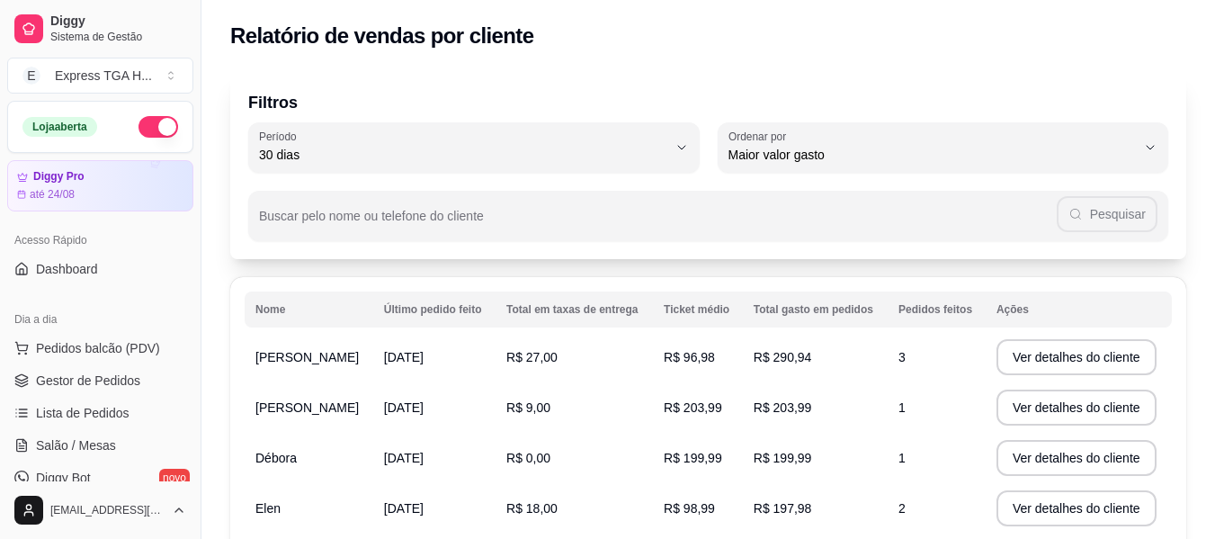
select select "30"
select select "HIGHEST_TOTAL_SPENT_WITH_ORDERS"
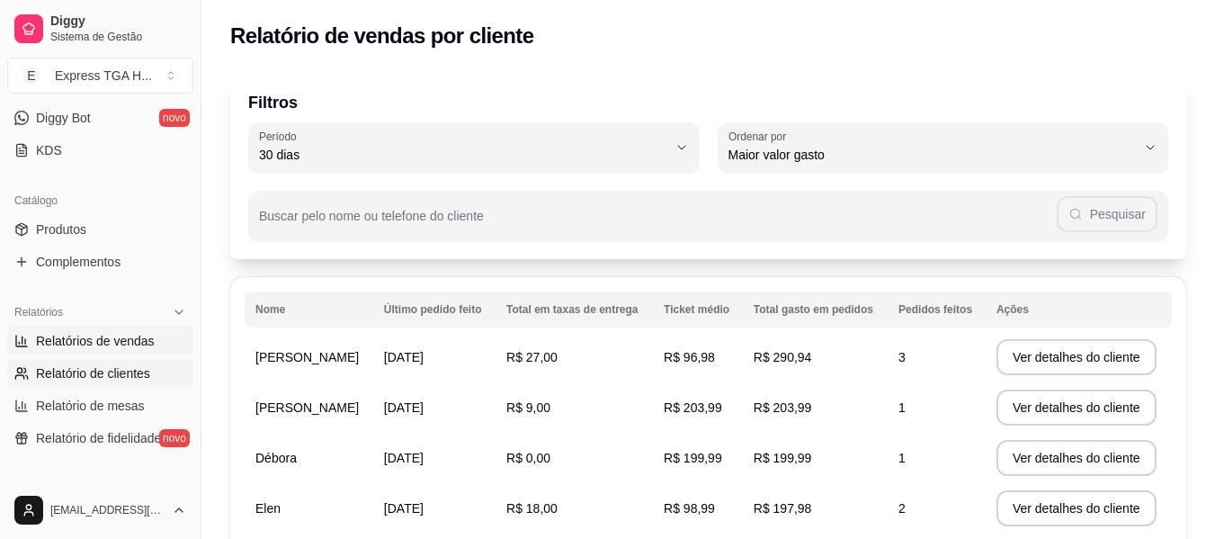
click at [115, 328] on link "Relatórios de vendas" at bounding box center [100, 341] width 186 height 29
select select "ALL"
select select "0"
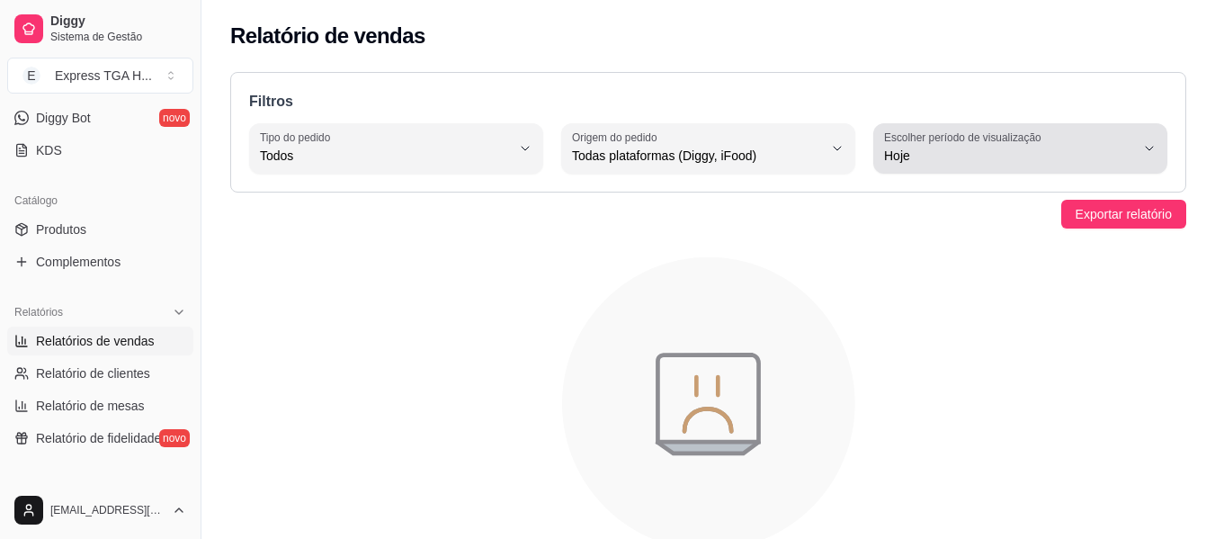
click at [926, 167] on button "Escolher período de visualização Hoje" at bounding box center [1020, 148] width 294 height 50
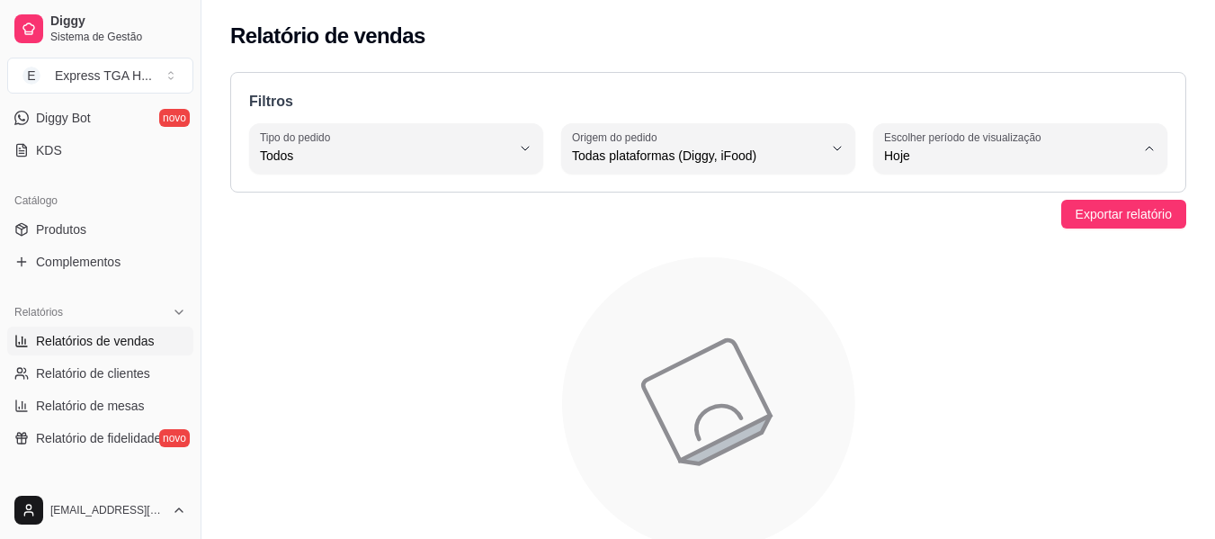
click at [918, 354] on span "45 dias" at bounding box center [1011, 345] width 237 height 17
type input "45"
select select "45"
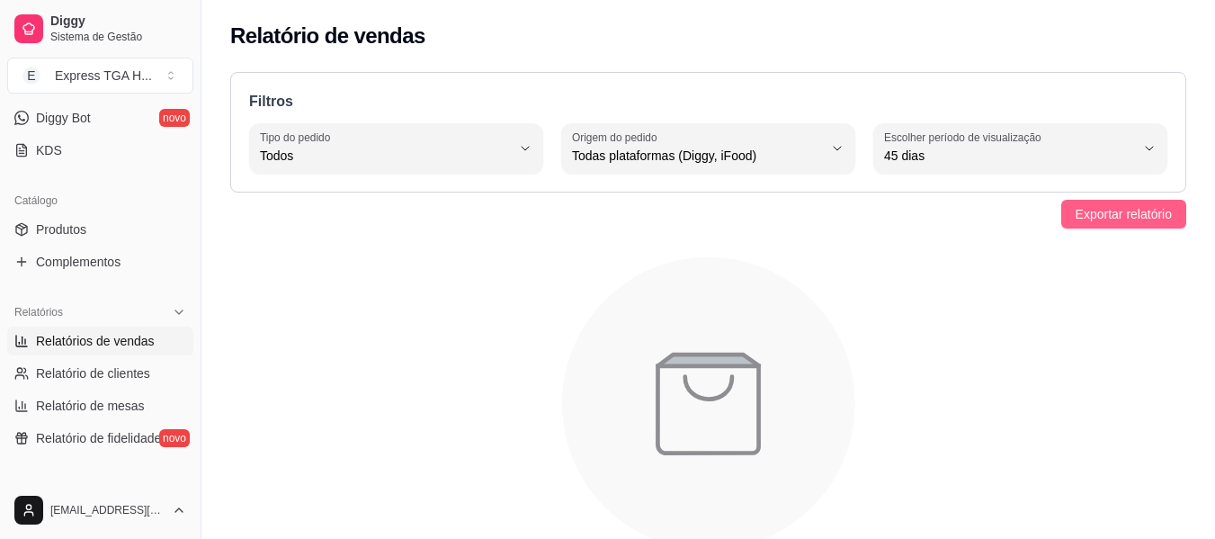
click at [1128, 212] on span "Exportar relatório" at bounding box center [1124, 214] width 96 height 20
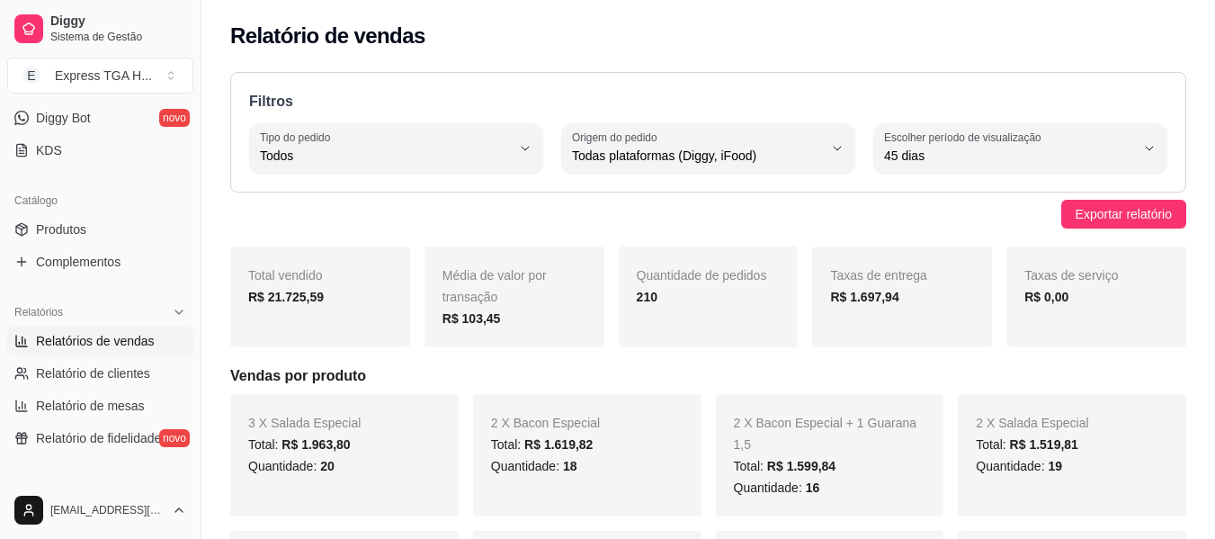
click at [896, 153] on span "45 dias" at bounding box center [1009, 156] width 251 height 18
click at [930, 320] on span "30 dias" at bounding box center [1011, 316] width 237 height 17
type input "30"
select select "30"
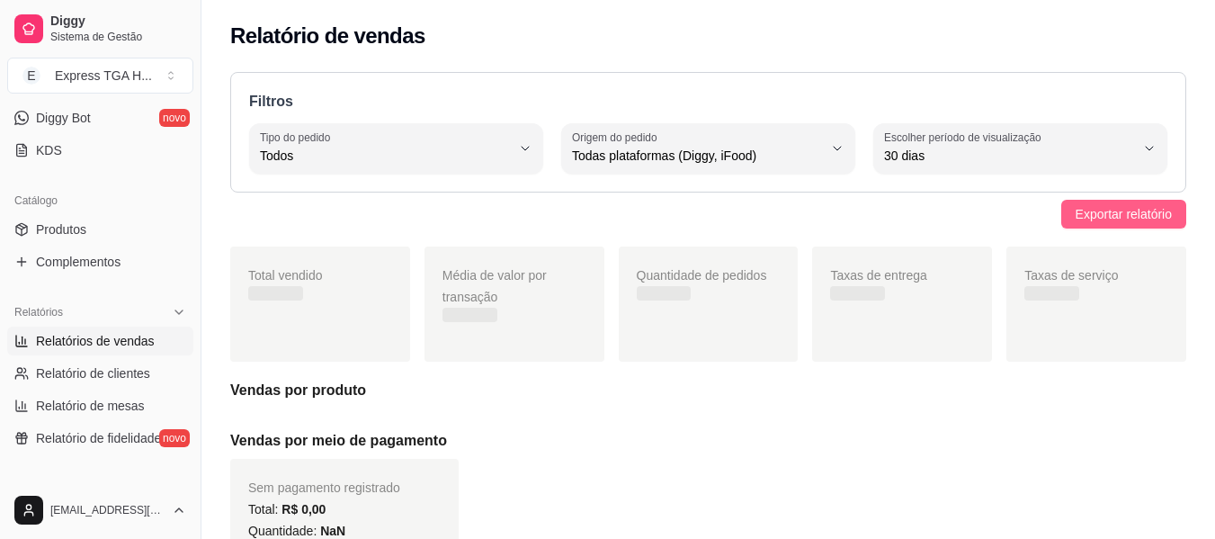
click at [1119, 219] on span "Exportar relatório" at bounding box center [1124, 214] width 96 height 20
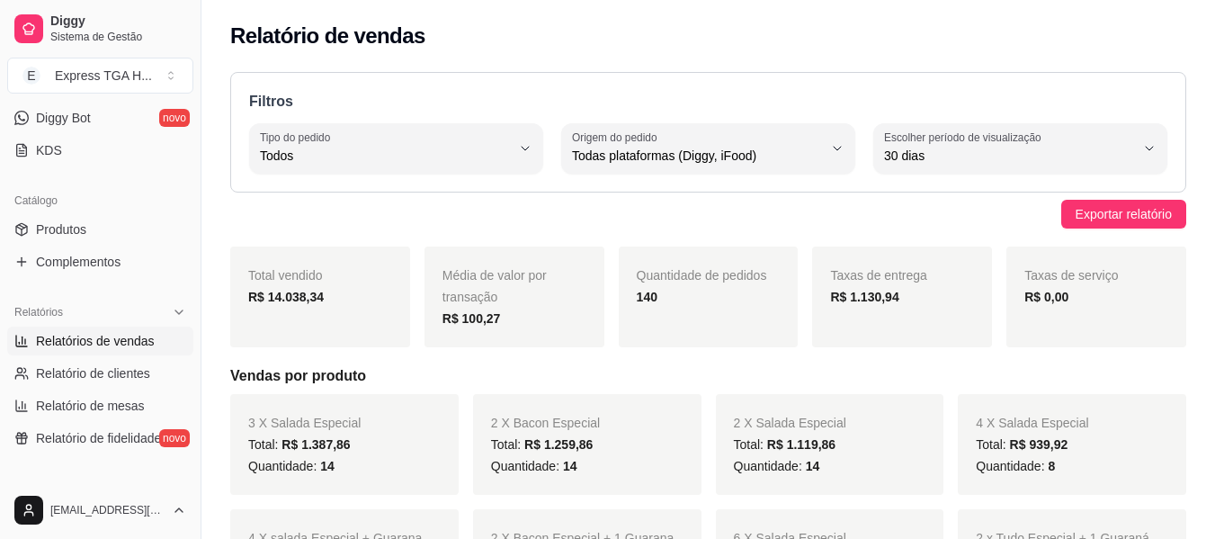
click at [290, 307] on div "R$ 14.038,34" at bounding box center [320, 297] width 144 height 22
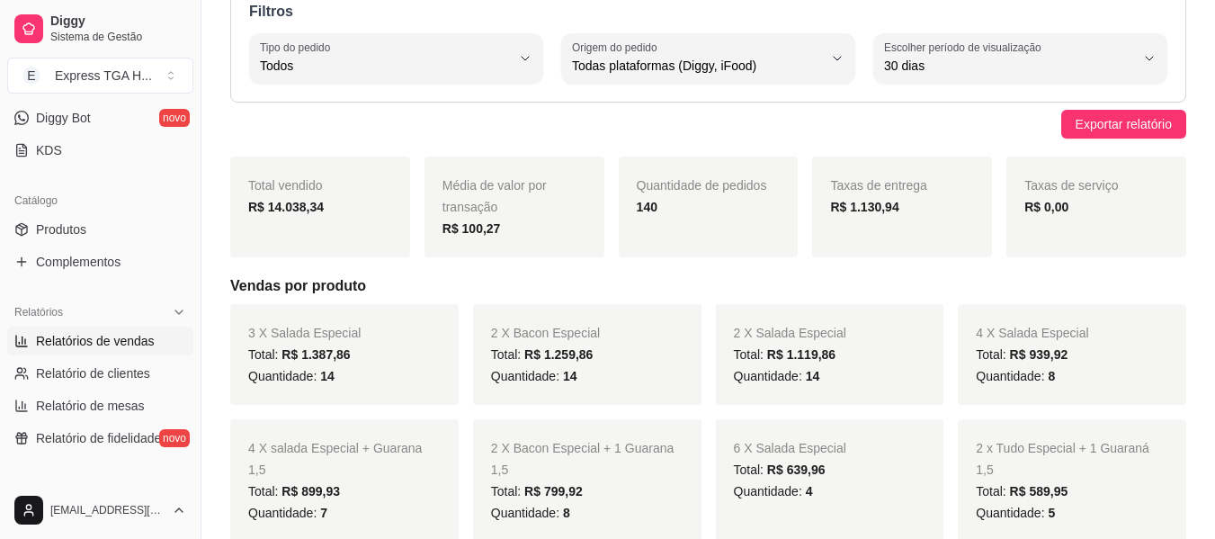
scroll to position [180, 0]
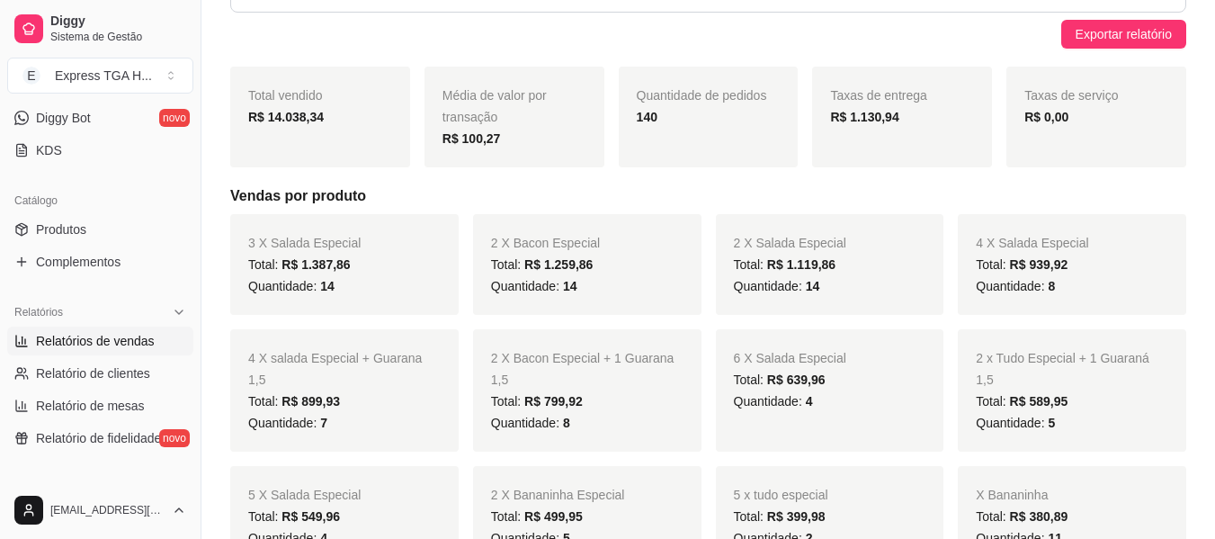
click at [331, 293] on span "14" at bounding box center [327, 286] width 14 height 14
click at [564, 288] on span "14" at bounding box center [570, 286] width 14 height 14
click at [834, 279] on div "Quantidade: 14" at bounding box center [830, 286] width 193 height 22
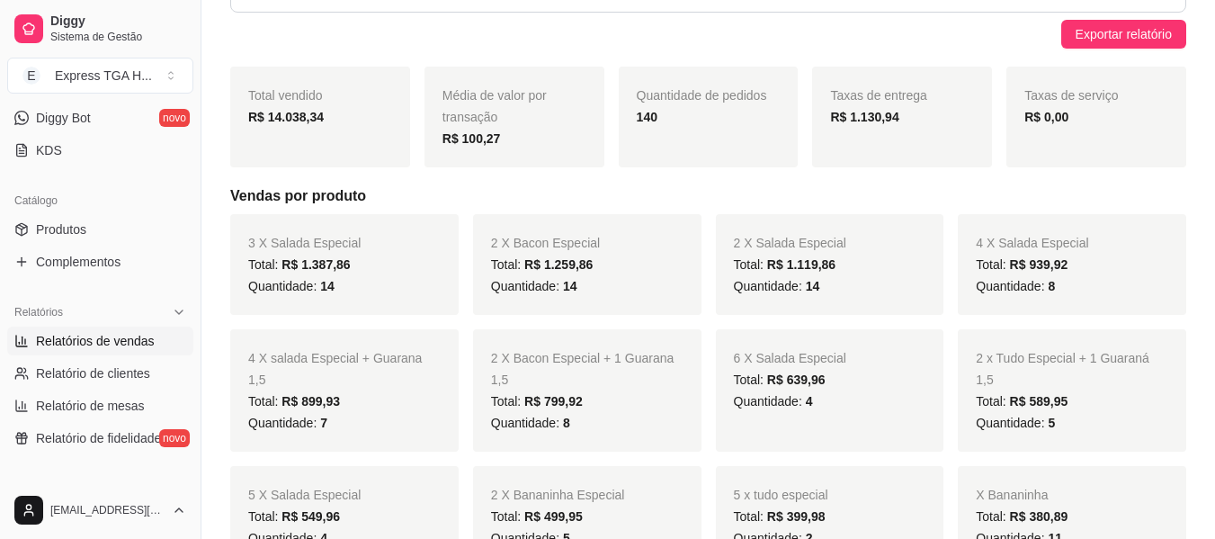
click at [834, 279] on div "Quantidade: 14" at bounding box center [830, 286] width 193 height 22
click at [1062, 290] on div "Quantidade: 8" at bounding box center [1072, 286] width 193 height 22
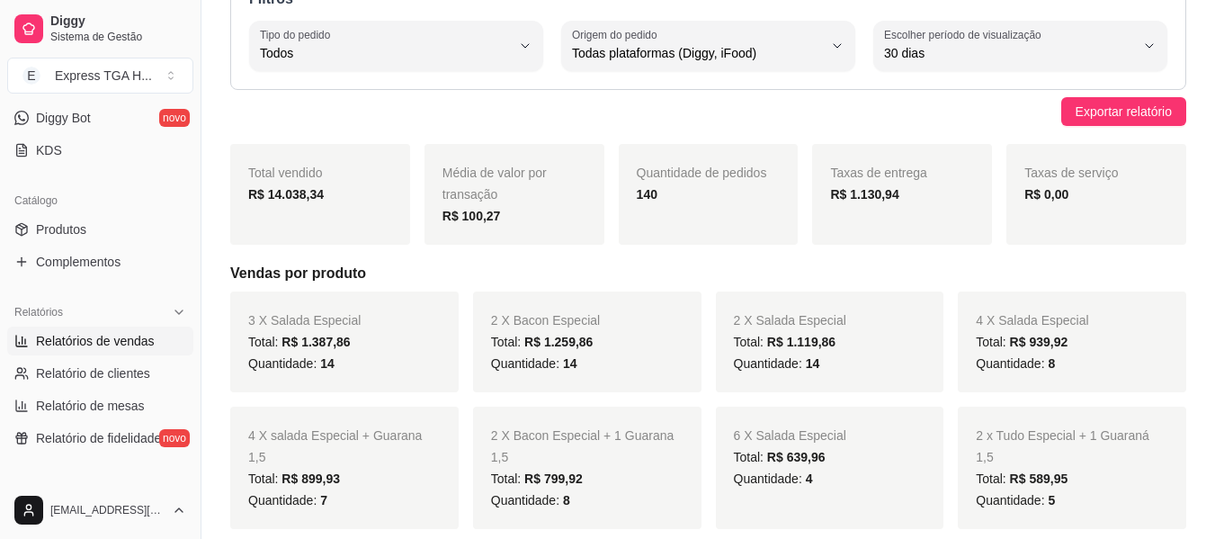
scroll to position [0, 0]
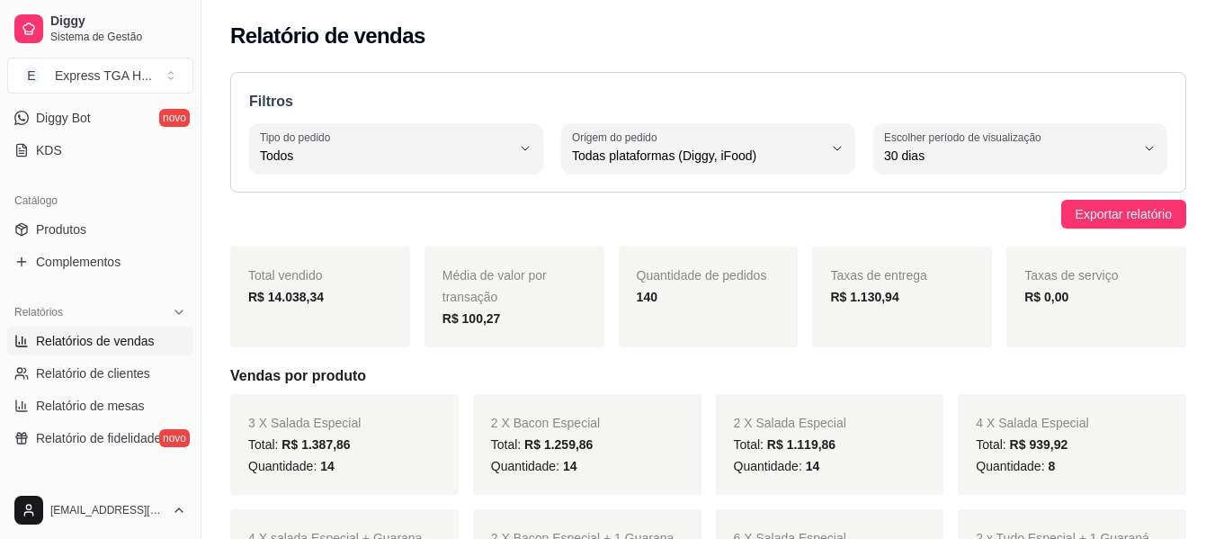
click at [963, 139] on label "Escolher período de visualização" at bounding box center [965, 137] width 163 height 15
click at [930, 205] on span "Hoje" at bounding box center [1011, 198] width 237 height 17
type input "0"
select select "0"
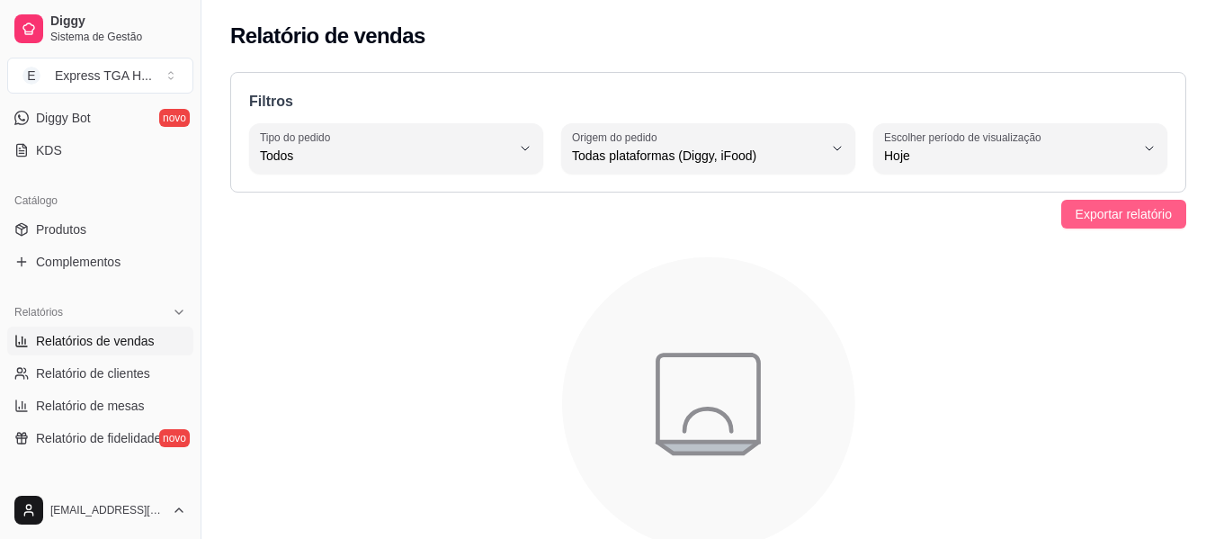
click at [1081, 201] on button "Exportar relatório" at bounding box center [1123, 214] width 125 height 29
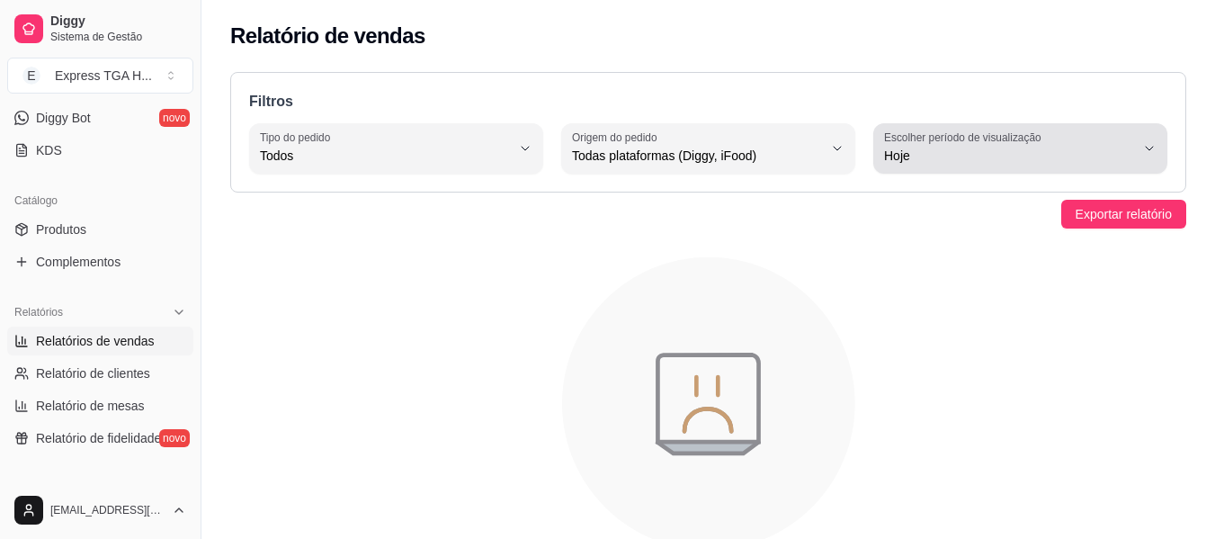
click at [980, 163] on span "Hoje" at bounding box center [1009, 156] width 251 height 18
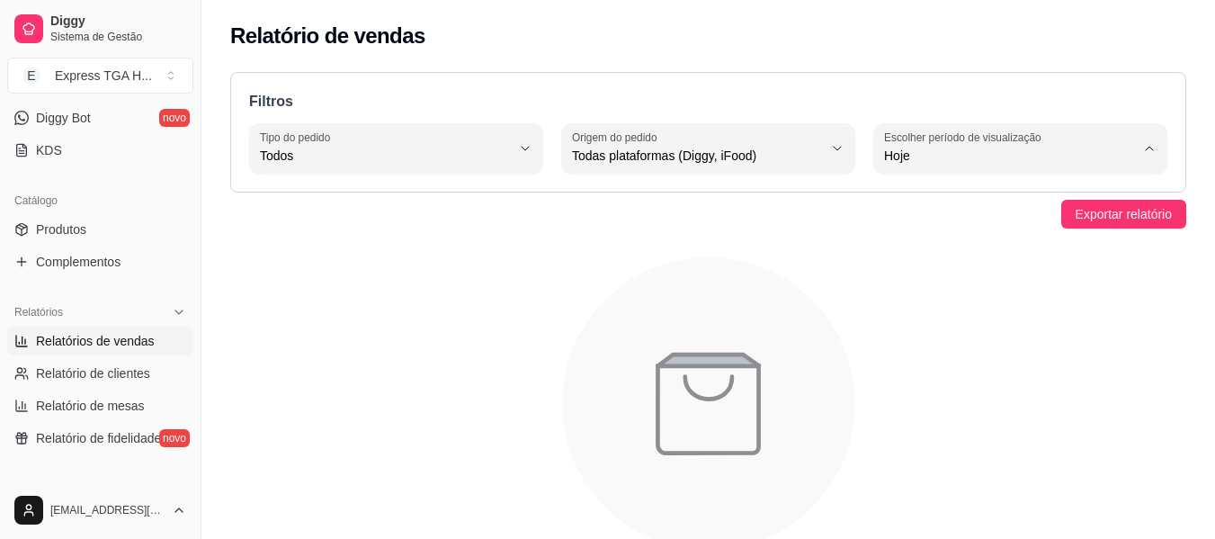
click at [984, 234] on span "Ontem" at bounding box center [1011, 227] width 237 height 17
type input "1"
select select "1"
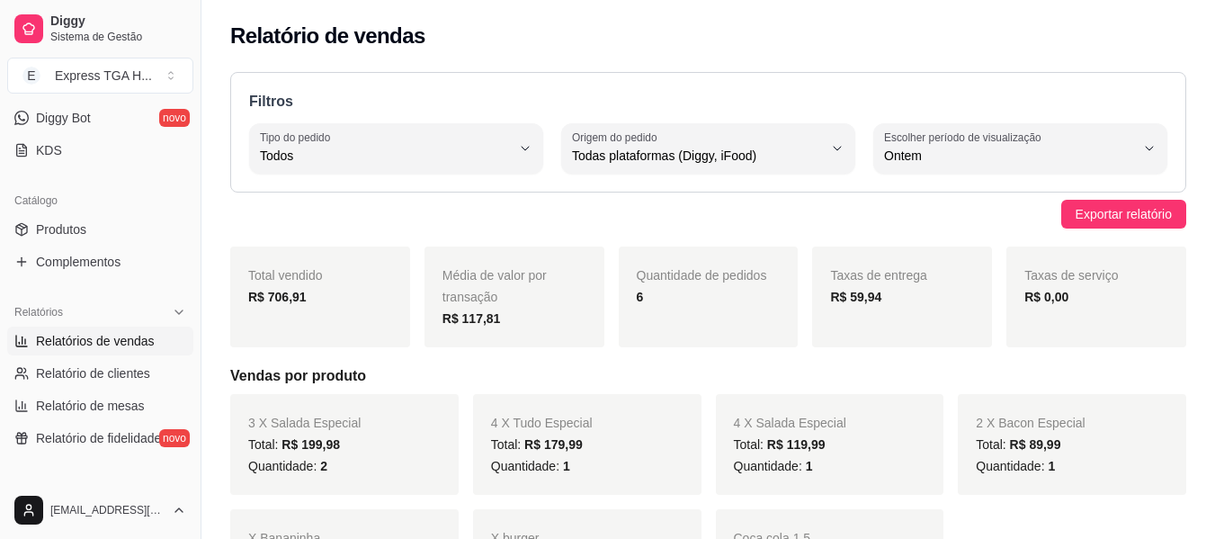
click at [1079, 191] on div "Filtros ALL Tipo do pedido Todos Entrega Retirada Mesa Consumo local Tipo do pe…" at bounding box center [708, 132] width 956 height 121
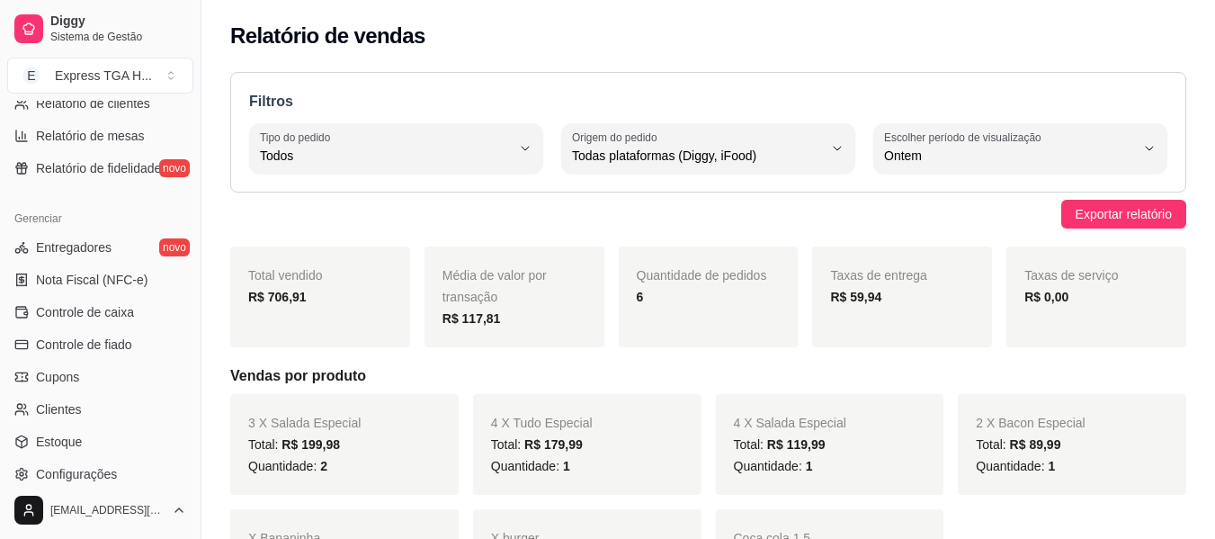
scroll to position [756, 0]
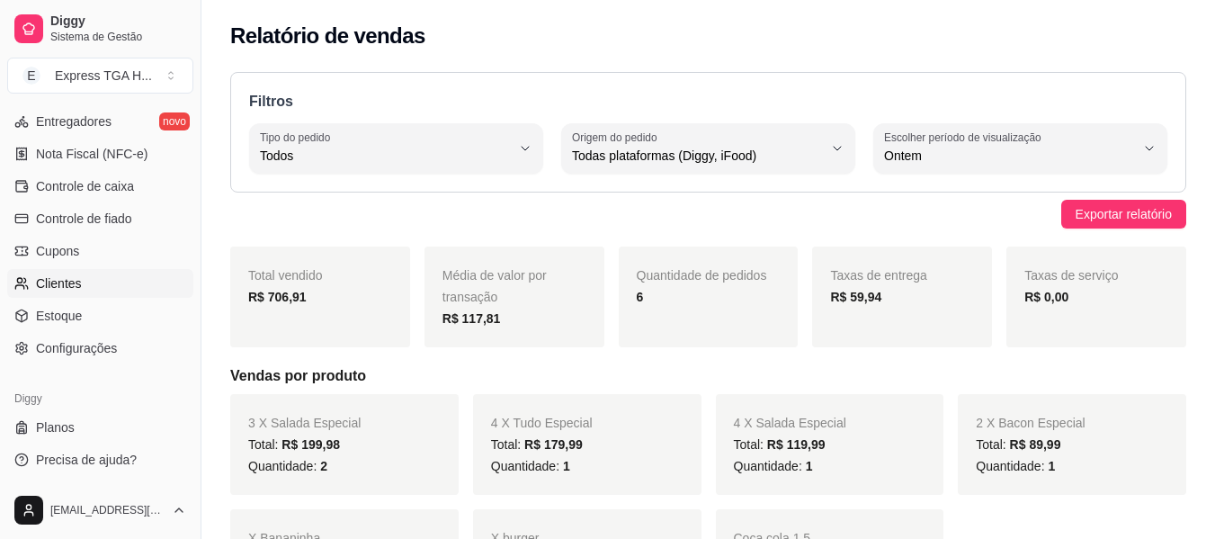
click at [86, 283] on link "Clientes" at bounding box center [100, 283] width 186 height 29
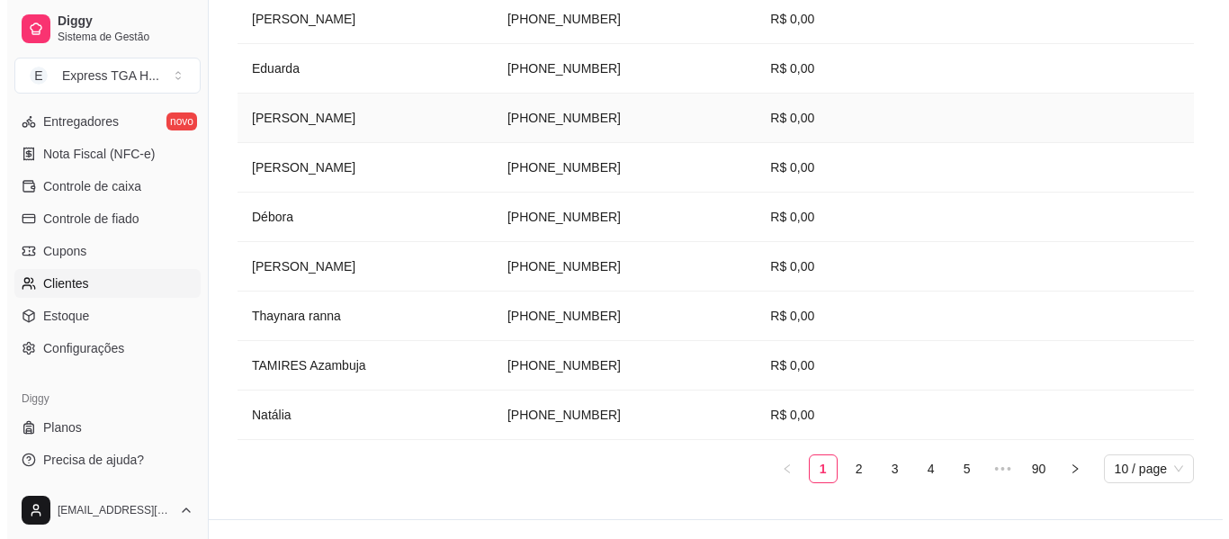
scroll to position [449, 0]
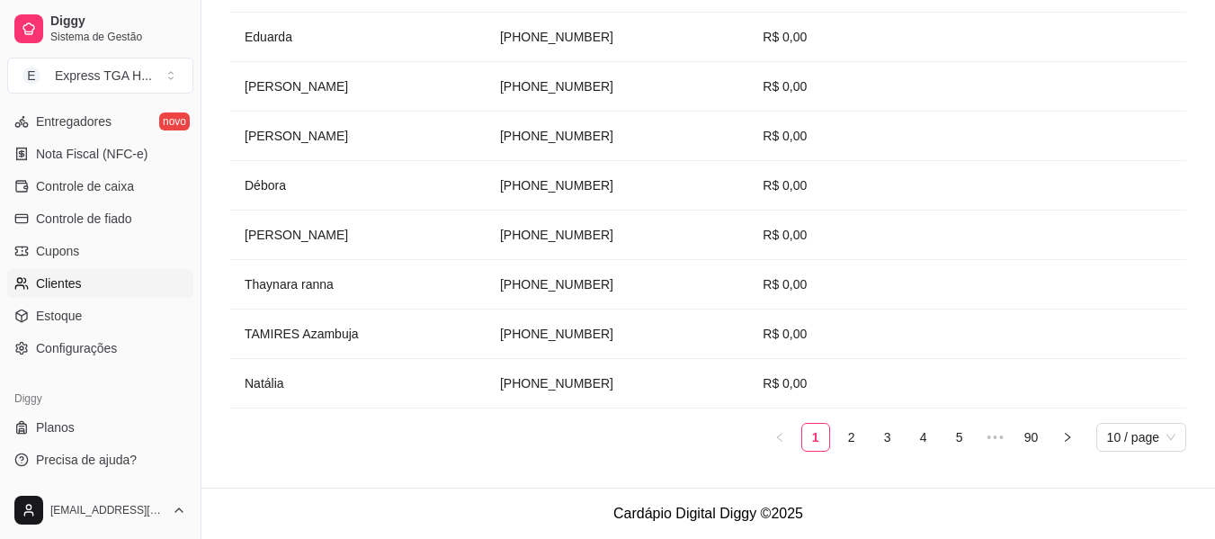
click at [1010, 436] on ul "1 2 3 4 5 ••• 90 10 / page" at bounding box center [708, 437] width 956 height 29
click at [994, 434] on span "•••" at bounding box center [995, 437] width 29 height 29
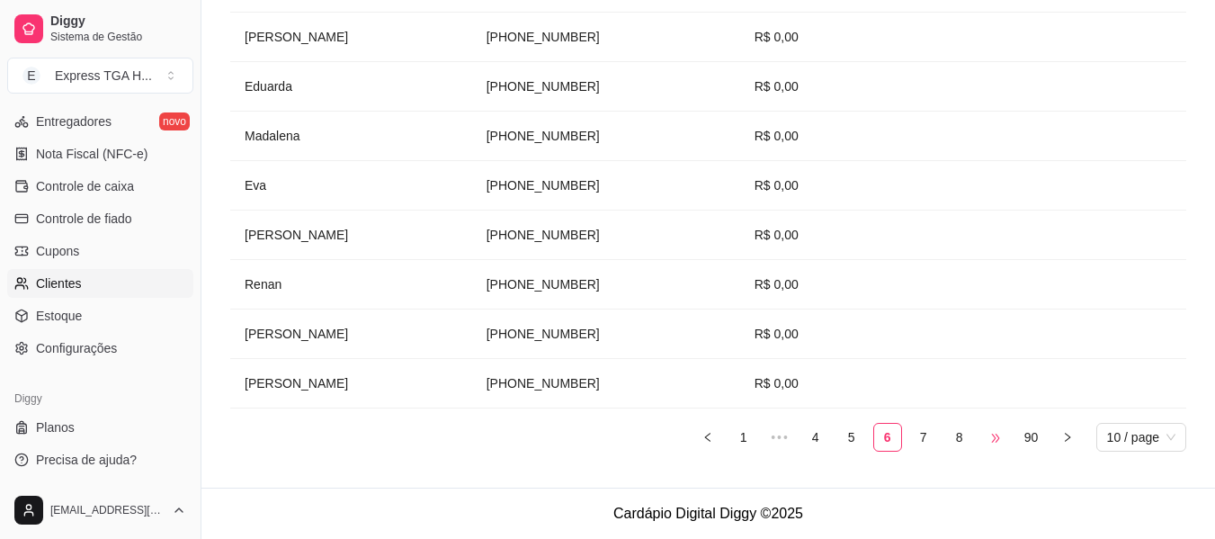
click at [988, 438] on span "•••" at bounding box center [995, 437] width 29 height 29
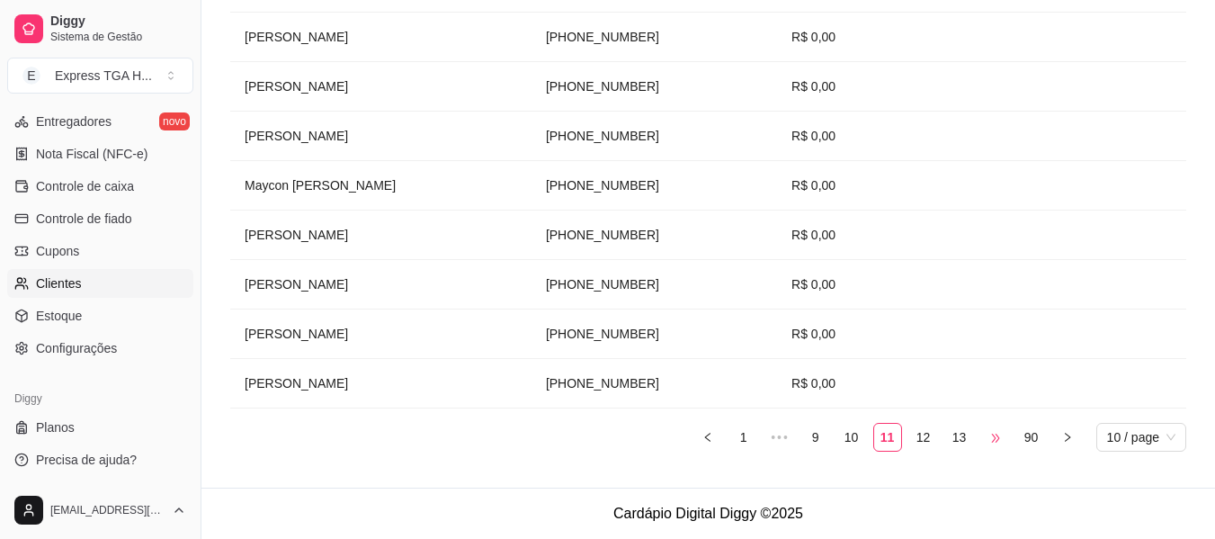
click at [988, 438] on span "•••" at bounding box center [995, 437] width 29 height 29
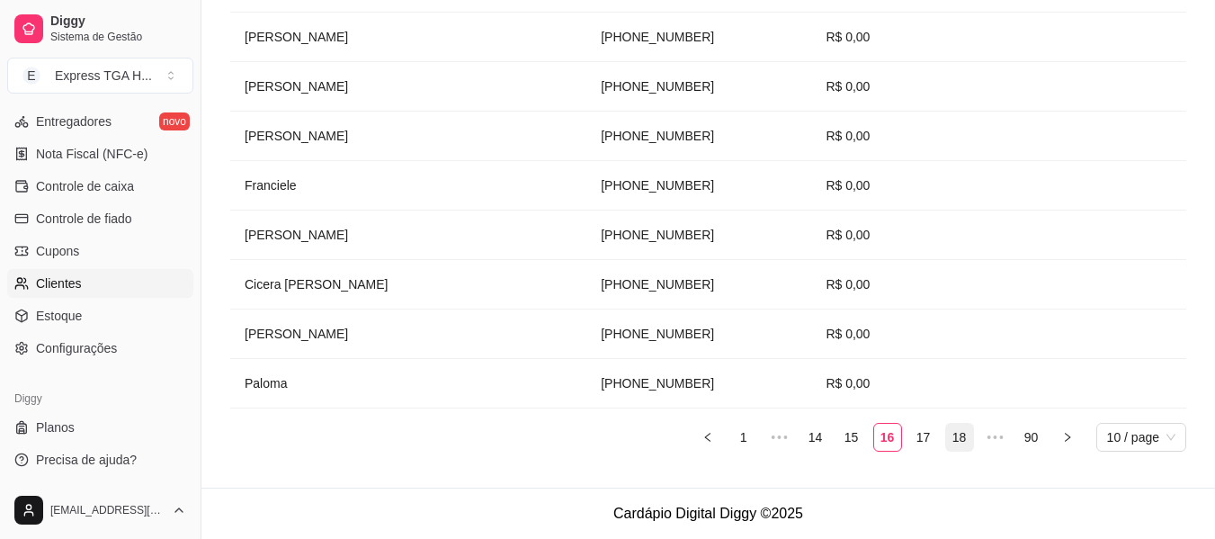
click at [968, 436] on link "18" at bounding box center [959, 437] width 27 height 27
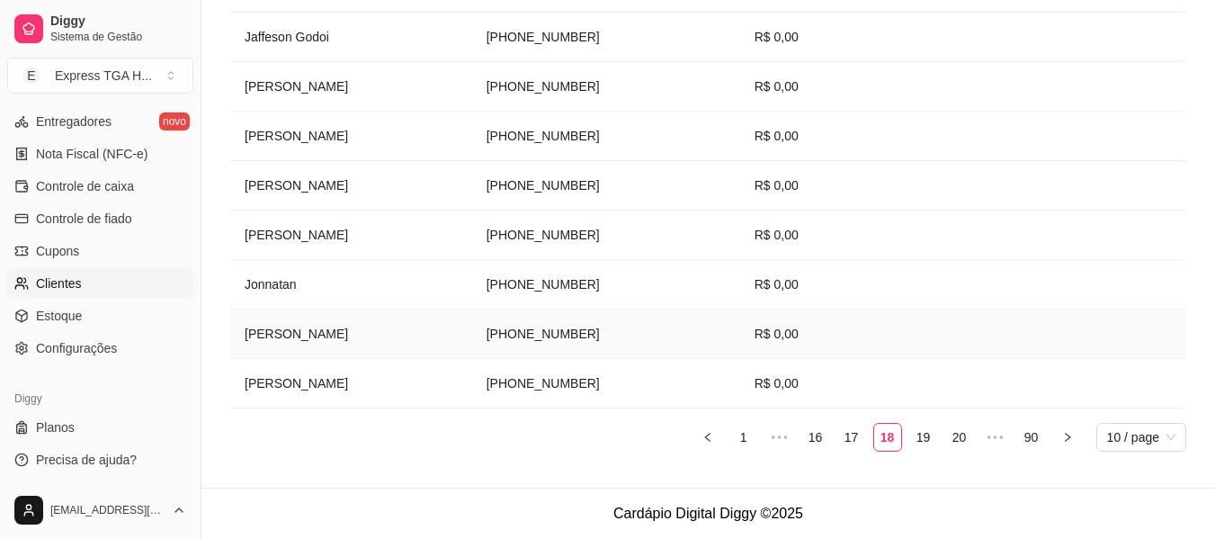
click at [296, 330] on td "[PERSON_NAME]" at bounding box center [351, 333] width 242 height 49
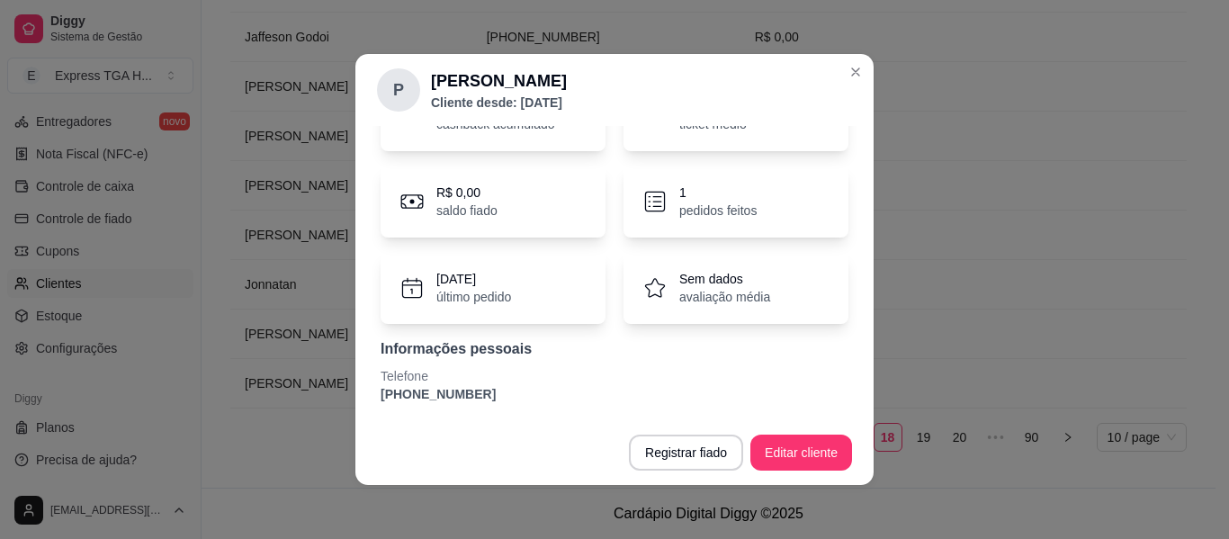
scroll to position [112, 0]
click at [413, 396] on p "[PHONE_NUMBER]" at bounding box center [615, 393] width 468 height 18
copy section "[PHONE_NUMBER] Registrar fiado Editar cliente"
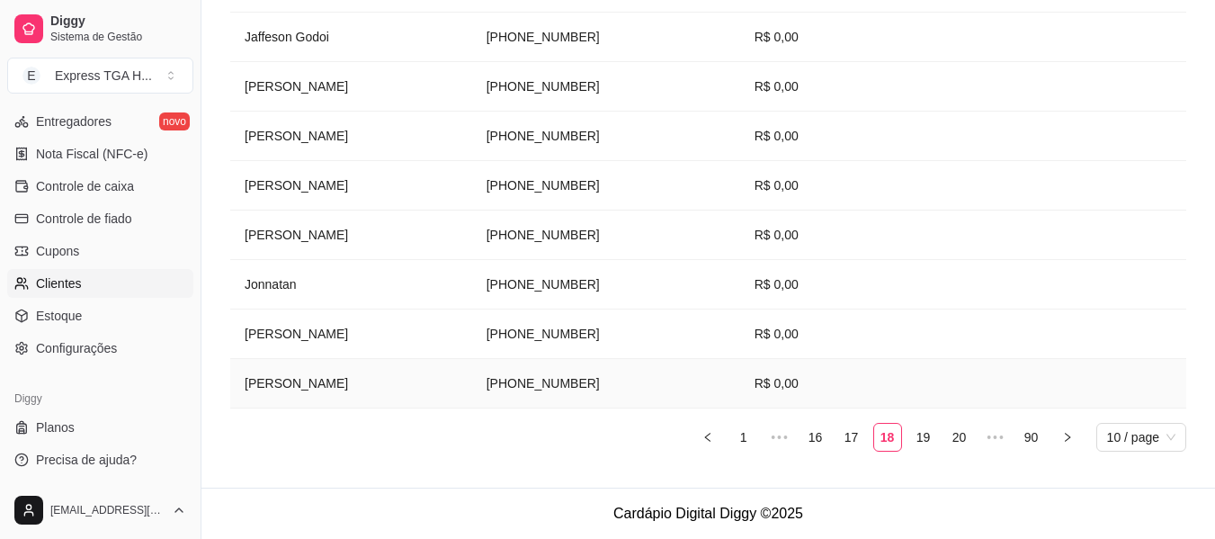
click at [266, 384] on td "[PERSON_NAME]" at bounding box center [351, 383] width 242 height 49
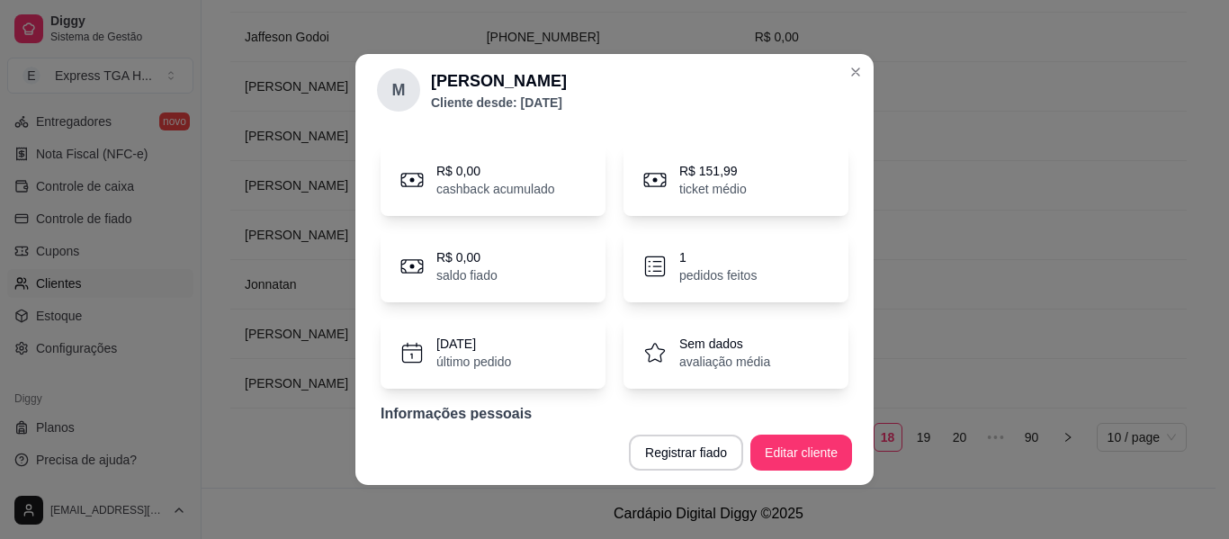
scroll to position [90, 0]
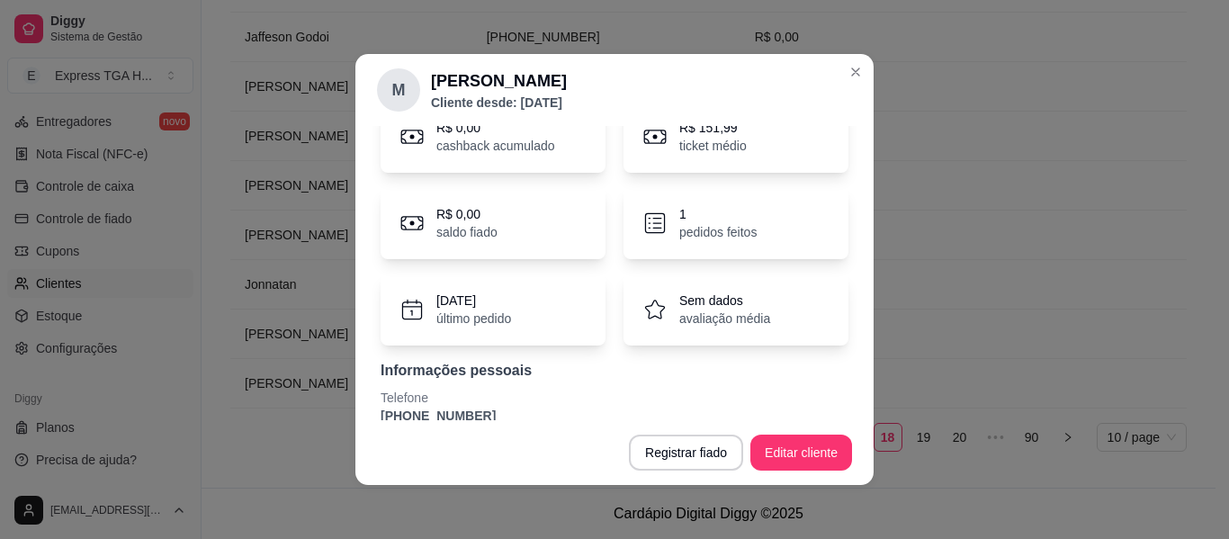
click at [415, 416] on p "[PHONE_NUMBER]" at bounding box center [615, 416] width 468 height 18
copy section "[PHONE_NUMBER] Registrar fiado Editar cliente"
click at [771, 399] on p "Telefone" at bounding box center [615, 398] width 468 height 18
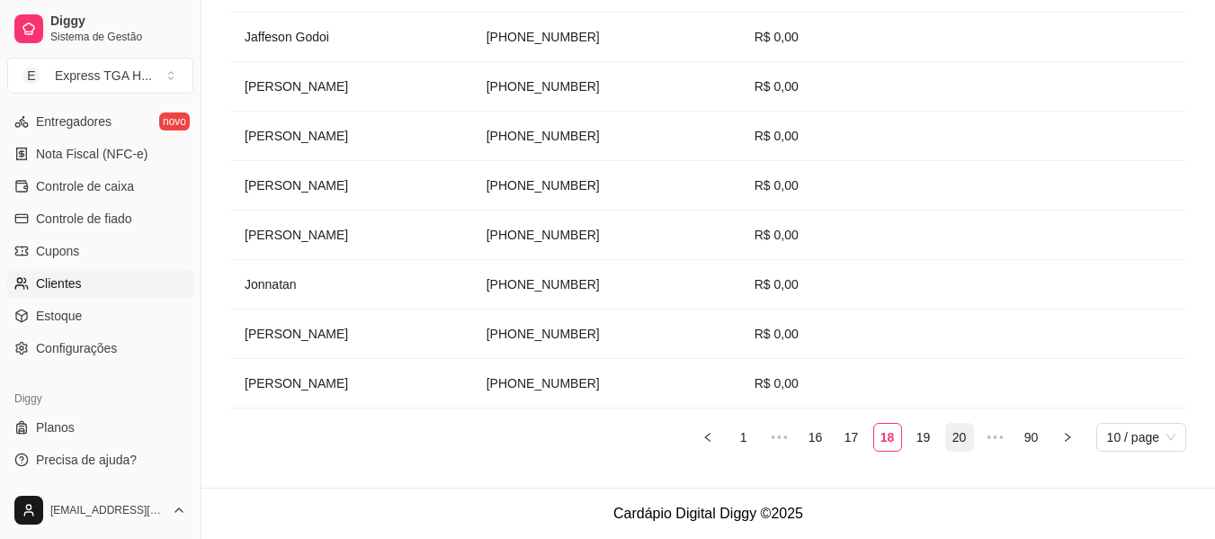
click at [959, 431] on link "20" at bounding box center [959, 437] width 27 height 27
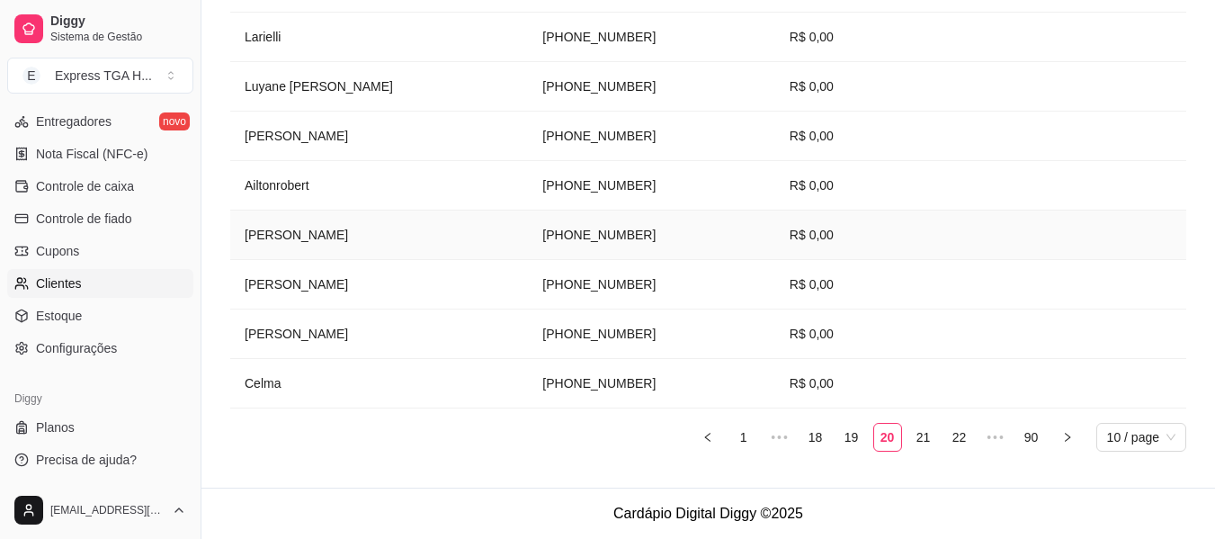
click at [288, 230] on td "[PERSON_NAME]" at bounding box center [379, 234] width 298 height 49
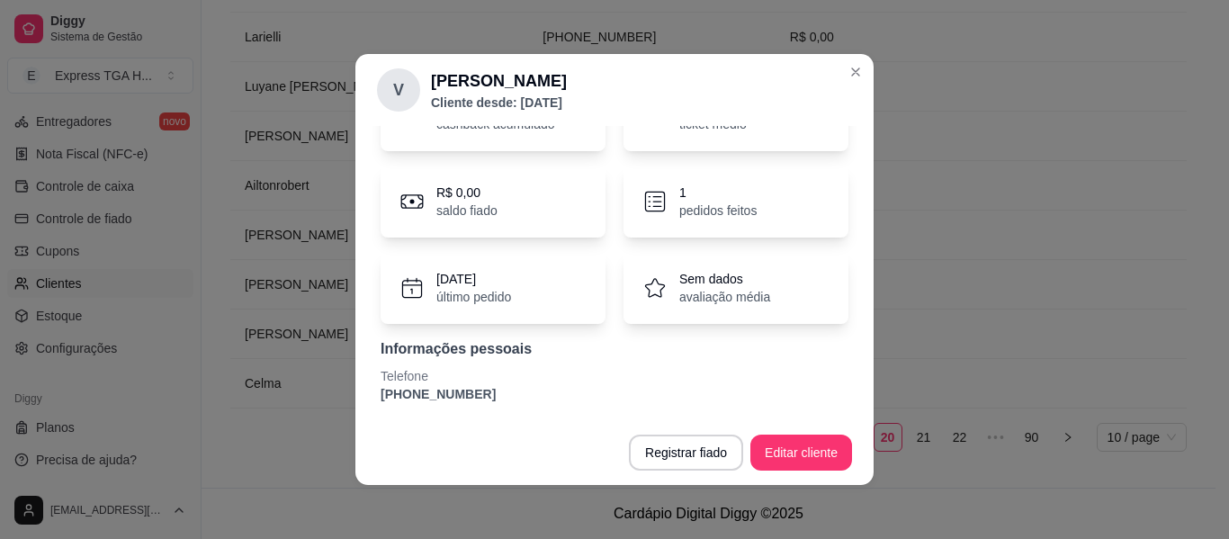
scroll to position [112, 0]
click at [420, 397] on p "[PHONE_NUMBER]" at bounding box center [615, 393] width 468 height 18
copy section "[PHONE_NUMBER] Registrar fiado Editar cliente"
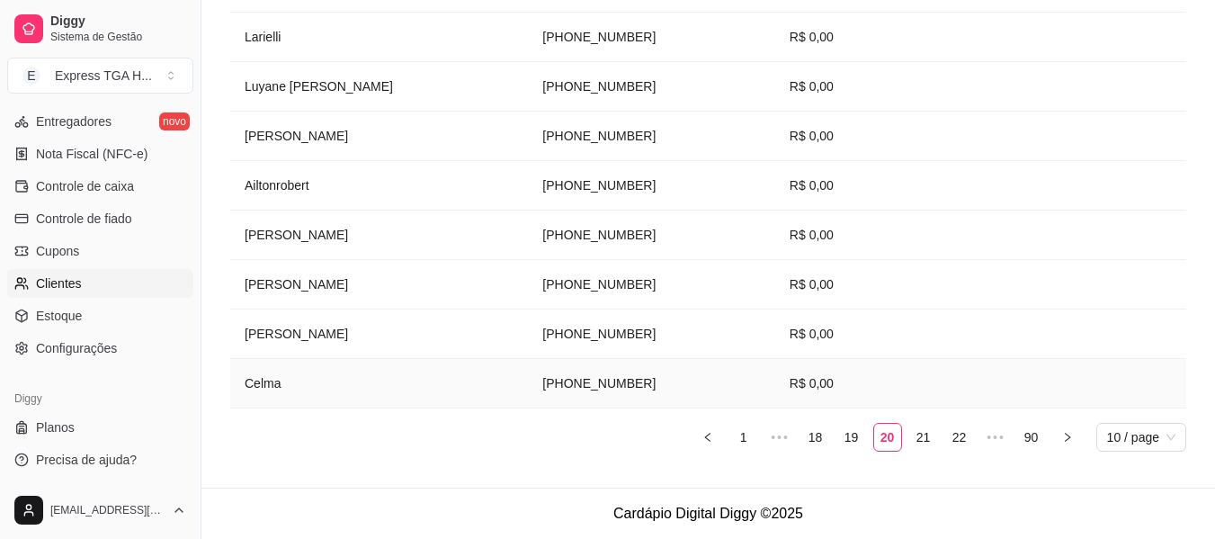
click at [261, 373] on td "Celma" at bounding box center [379, 383] width 298 height 49
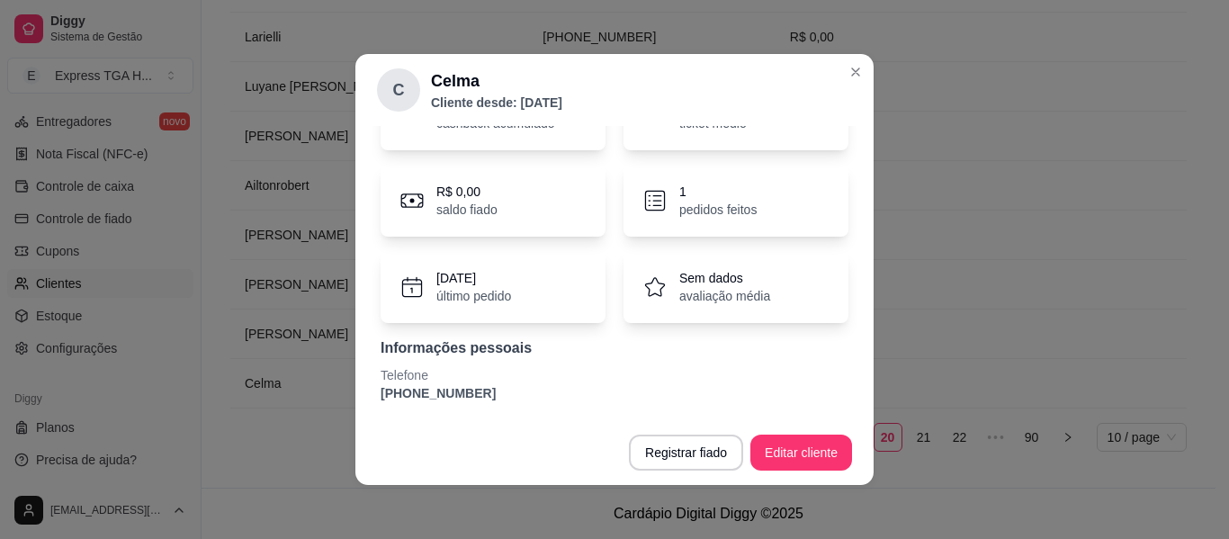
click at [445, 387] on p "[PHONE_NUMBER]" at bounding box center [615, 393] width 468 height 18
click at [446, 387] on p "[PHONE_NUMBER]" at bounding box center [615, 393] width 468 height 18
copy section "[PHONE_NUMBER] Registrar fiado Editar cliente"
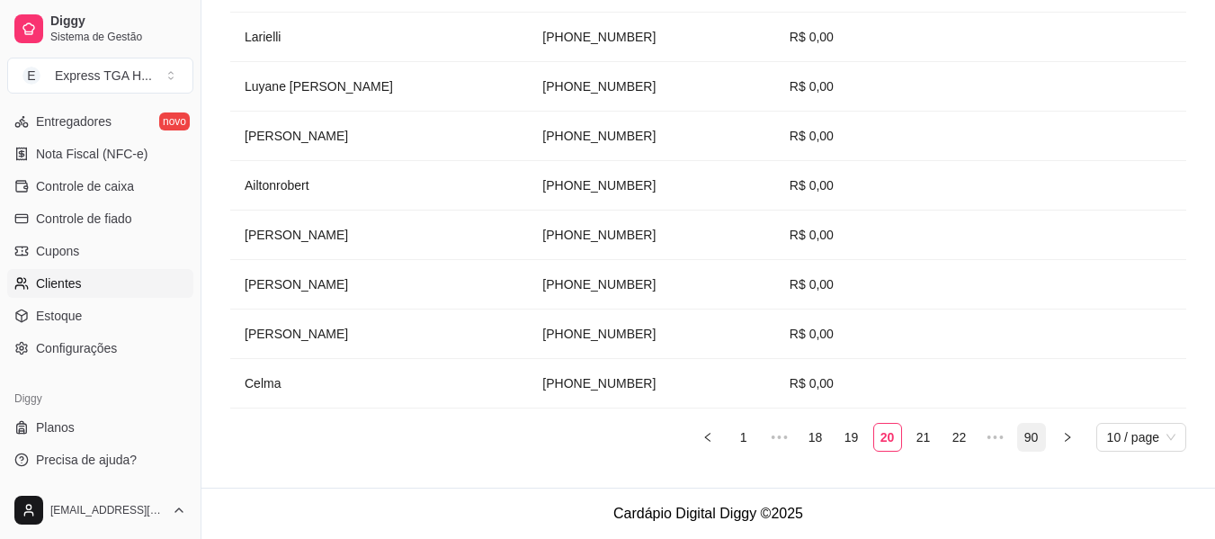
click at [1018, 430] on link "90" at bounding box center [1031, 437] width 27 height 27
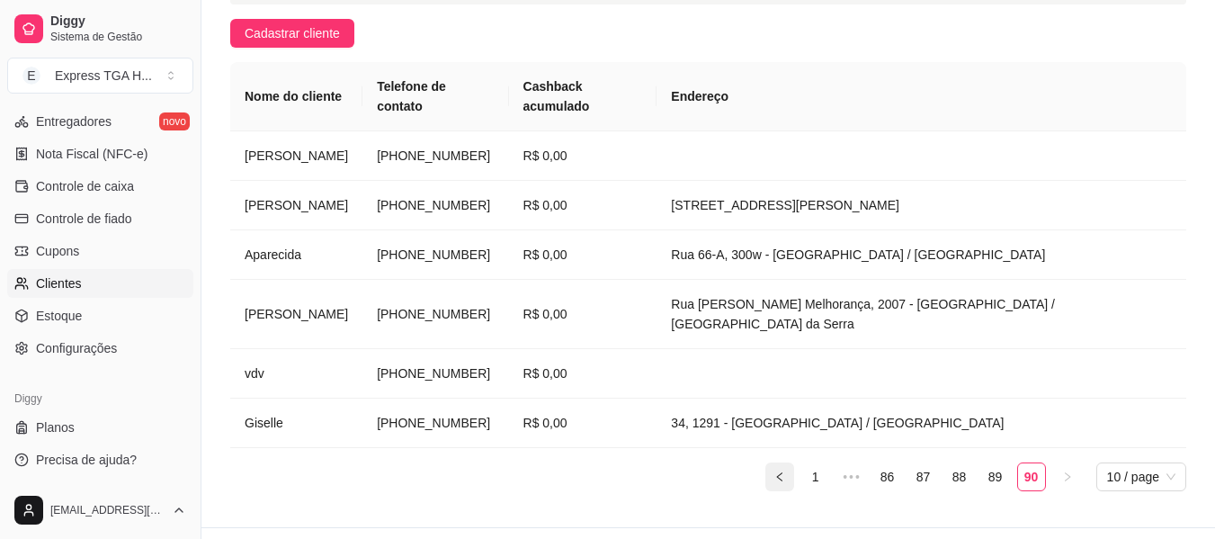
click at [787, 462] on button "button" at bounding box center [780, 476] width 29 height 29
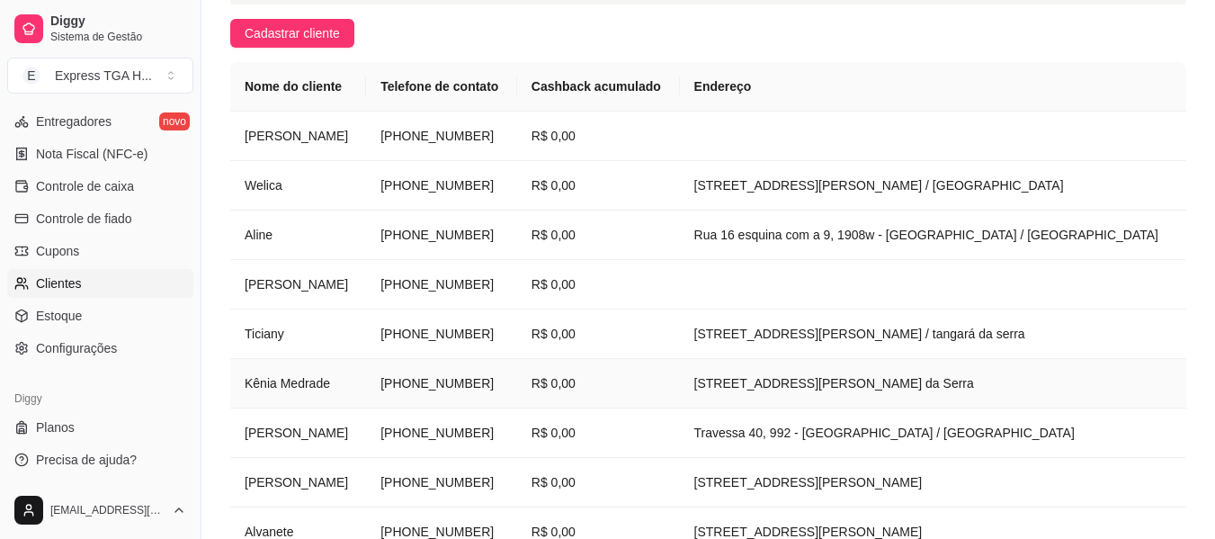
click at [790, 408] on td "[STREET_ADDRESS][PERSON_NAME] da Serra" at bounding box center [933, 383] width 506 height 49
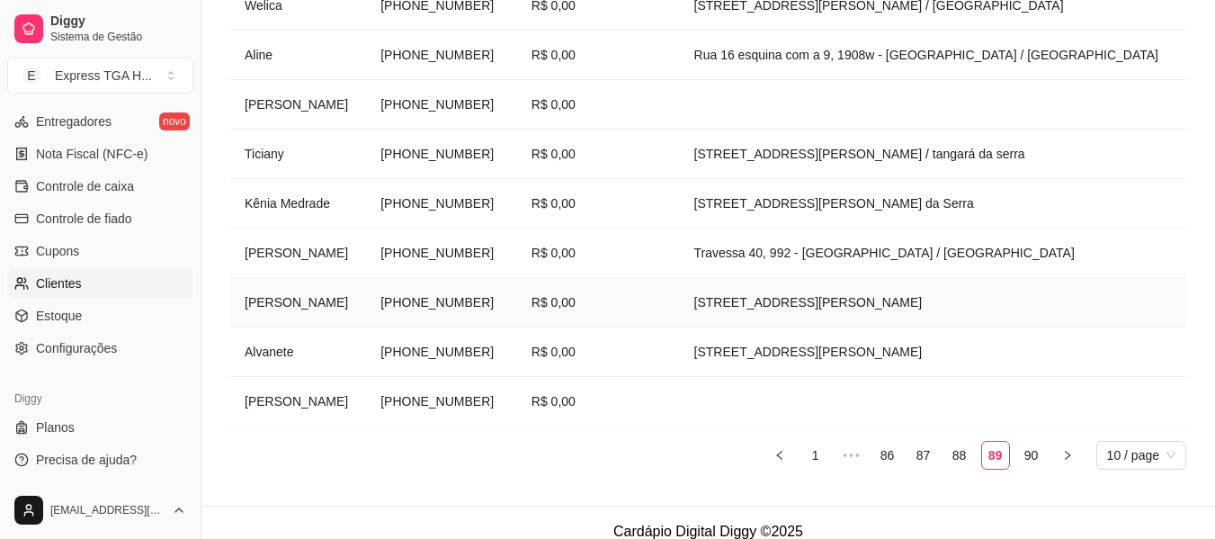
scroll to position [508, 0]
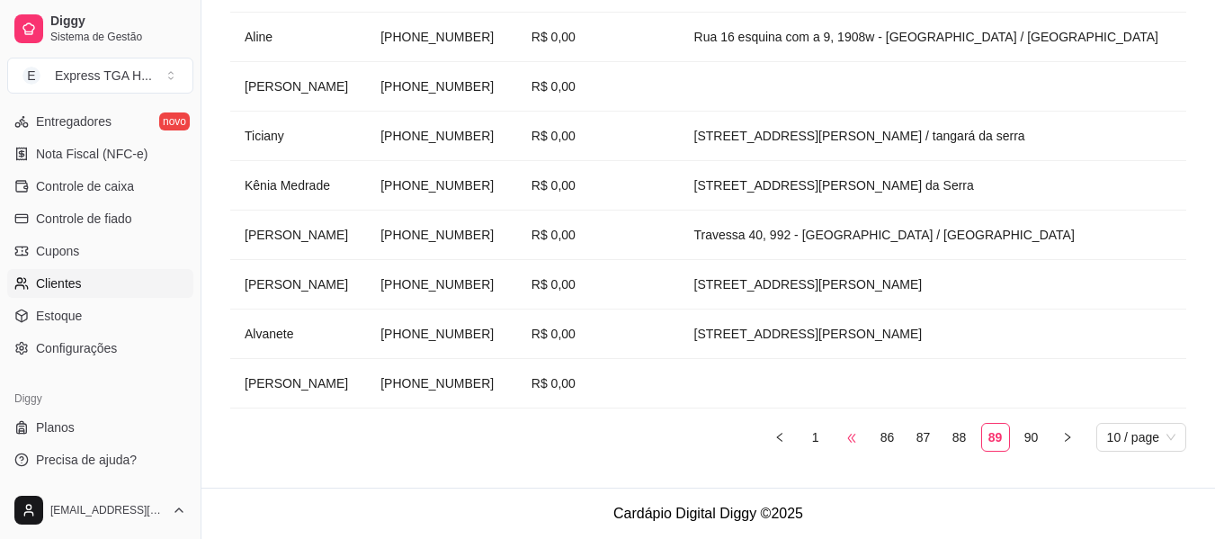
click at [860, 437] on span "•••" at bounding box center [851, 437] width 29 height 29
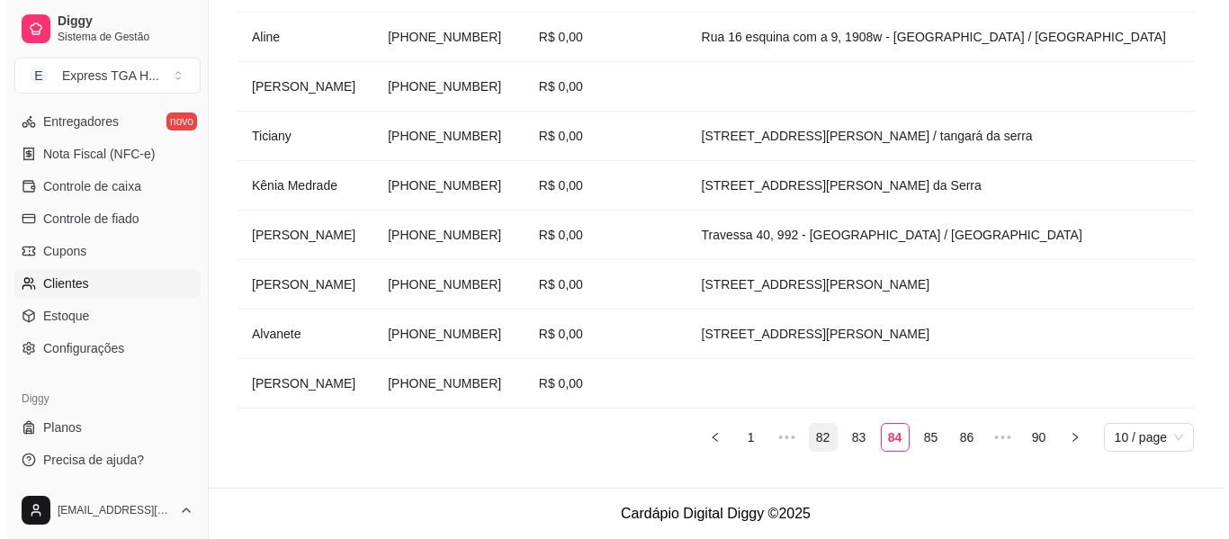
scroll to position [449, 0]
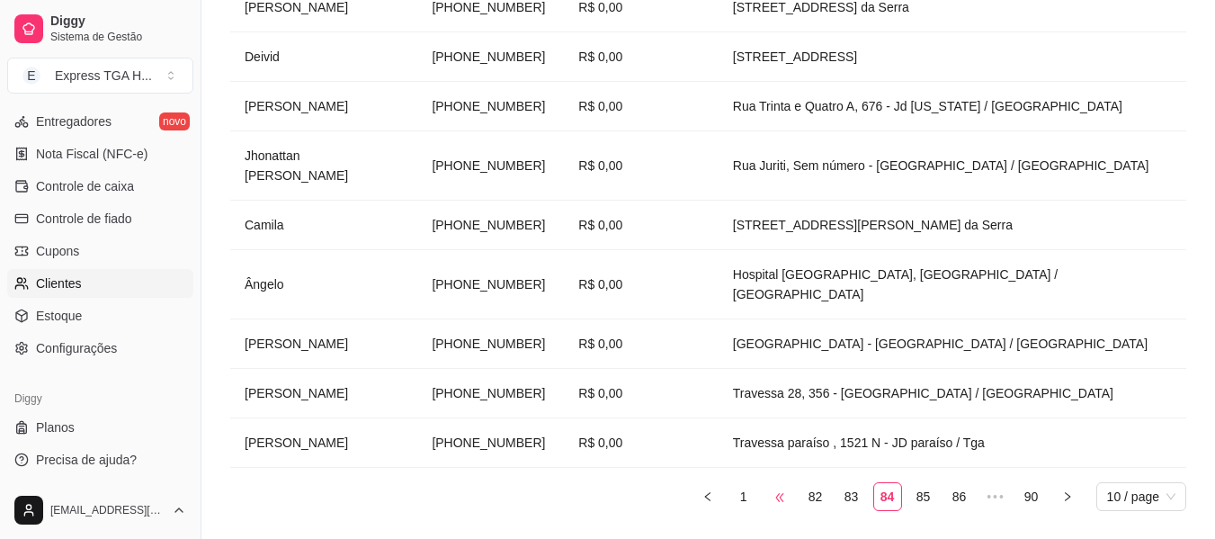
click at [782, 482] on span "•••" at bounding box center [780, 496] width 29 height 29
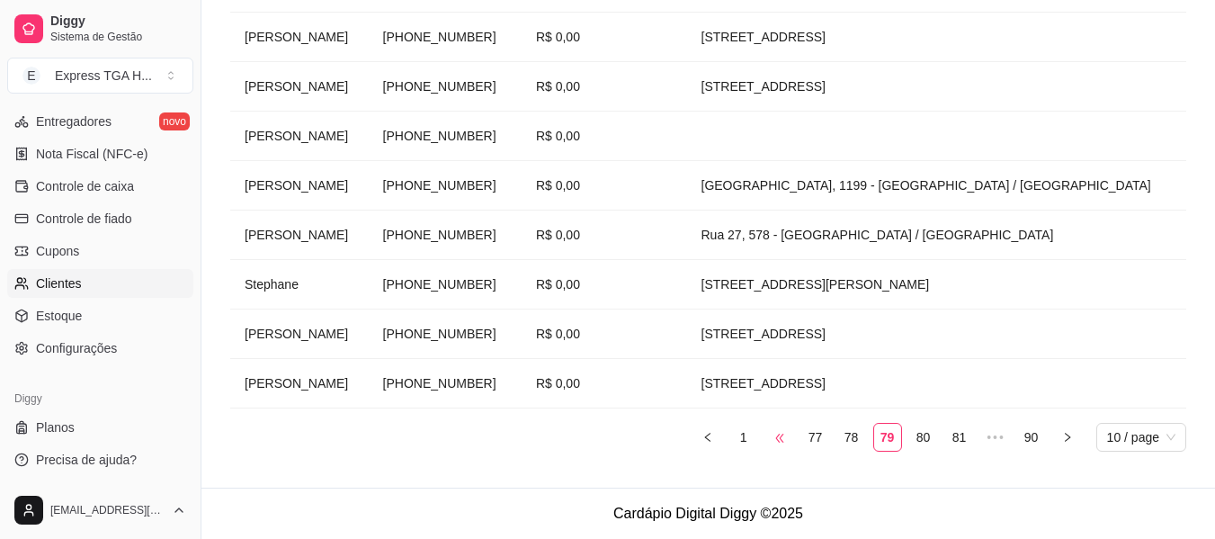
click at [777, 438] on span "•••" at bounding box center [780, 437] width 29 height 29
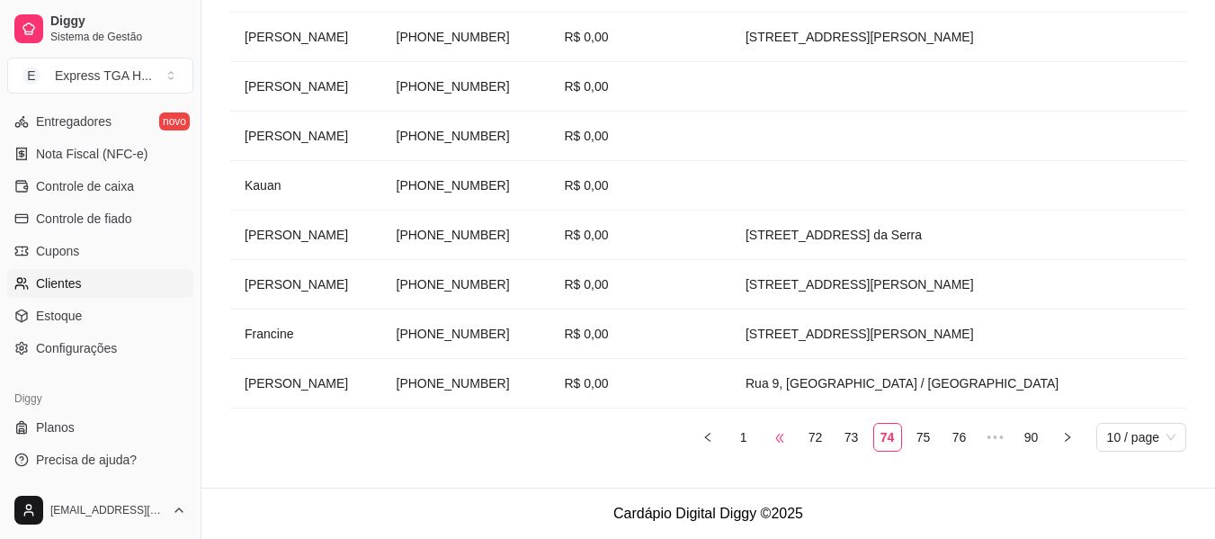
click at [779, 447] on span "•••" at bounding box center [780, 437] width 29 height 29
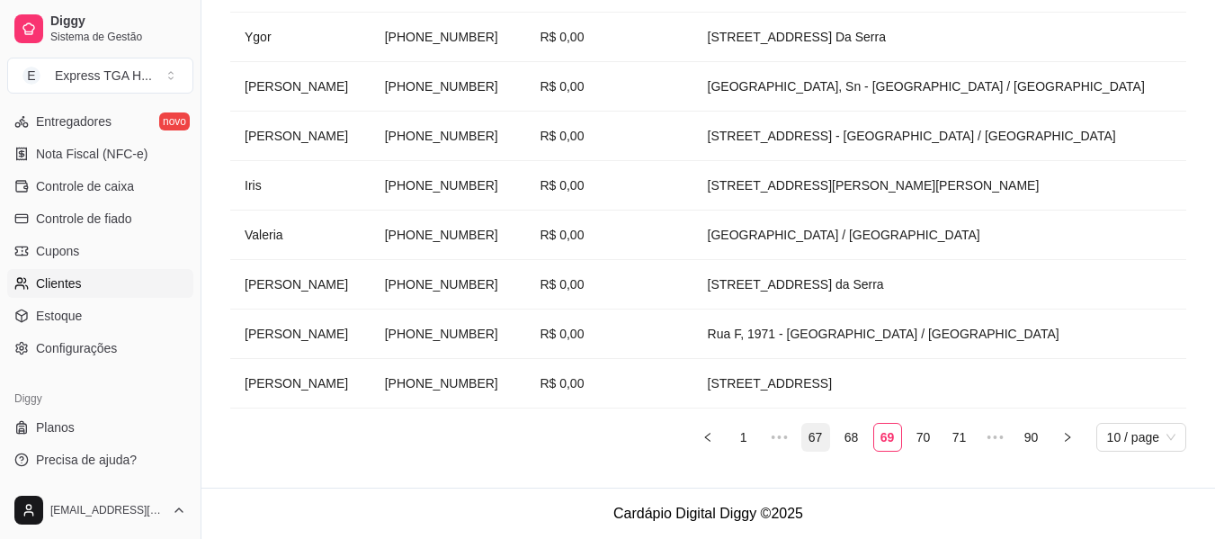
click at [815, 447] on link "67" at bounding box center [815, 437] width 27 height 27
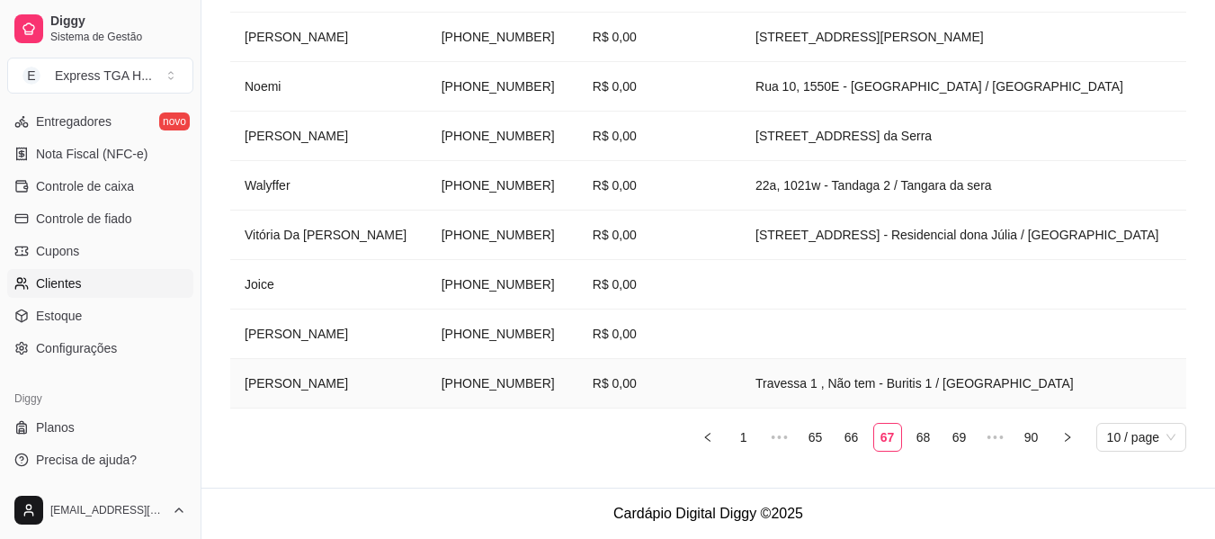
click at [276, 384] on td "[PERSON_NAME]" at bounding box center [328, 383] width 197 height 49
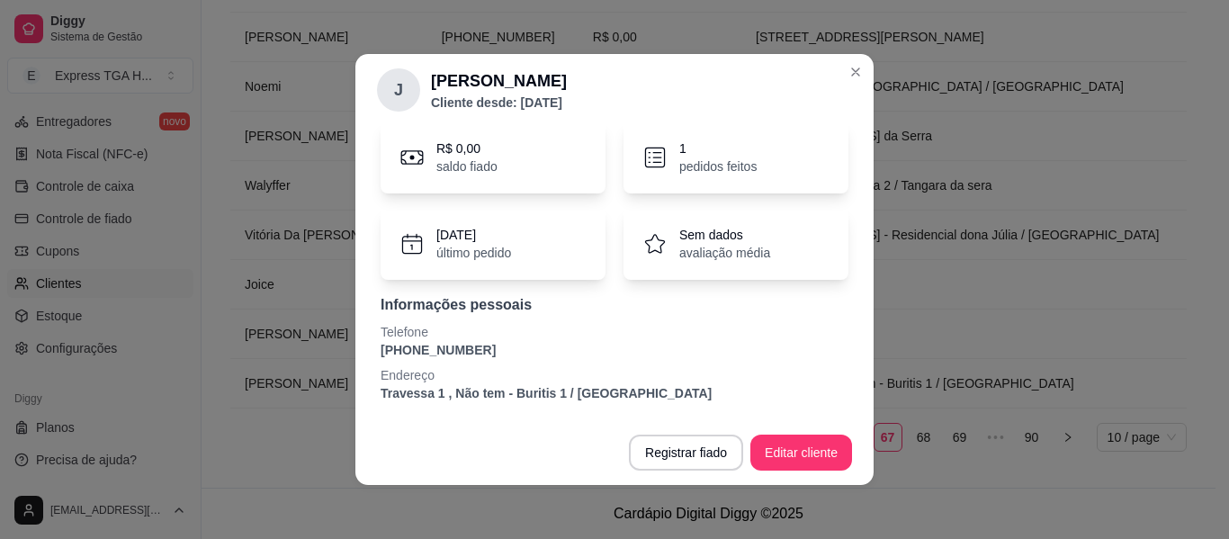
scroll to position [4, 0]
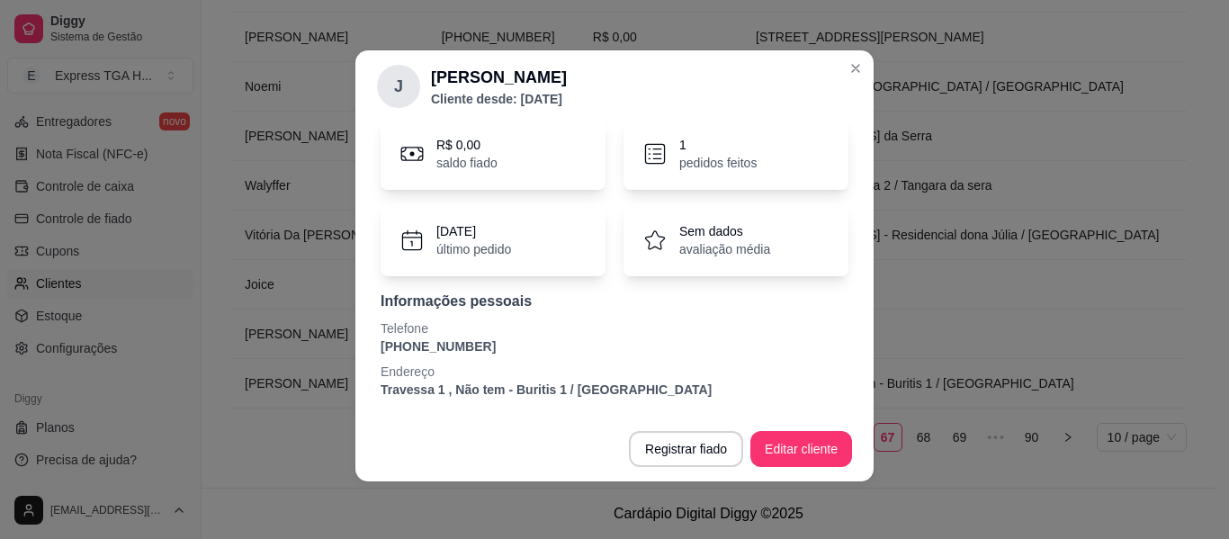
click at [420, 346] on p "[PHONE_NUMBER]" at bounding box center [615, 346] width 468 height 18
copy p "[PHONE_NUMBER]"
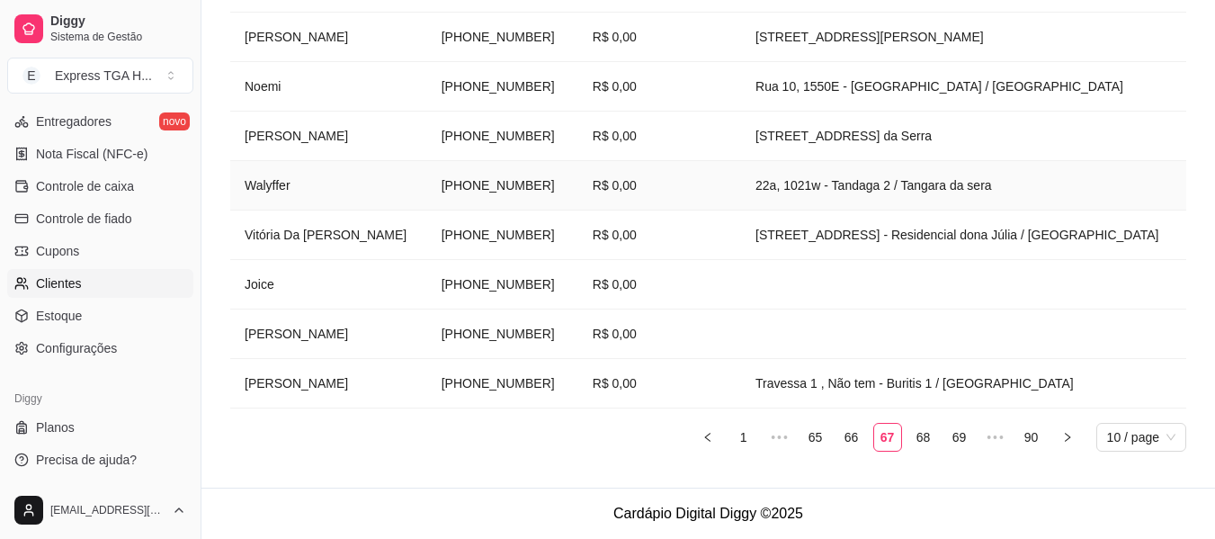
click at [259, 188] on td "Walyffer" at bounding box center [328, 185] width 197 height 49
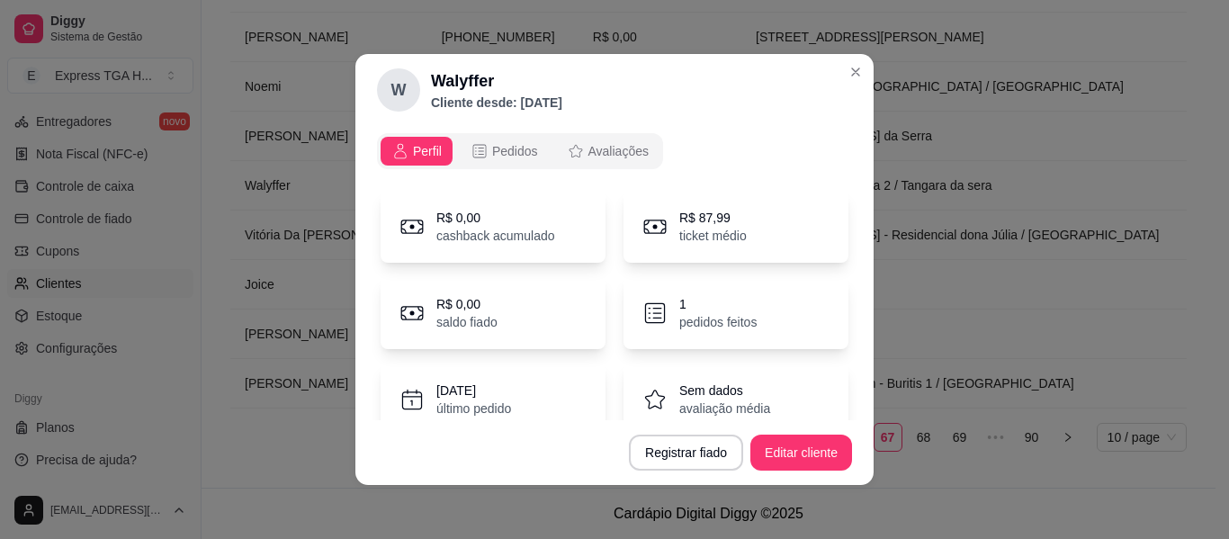
scroll to position [156, 0]
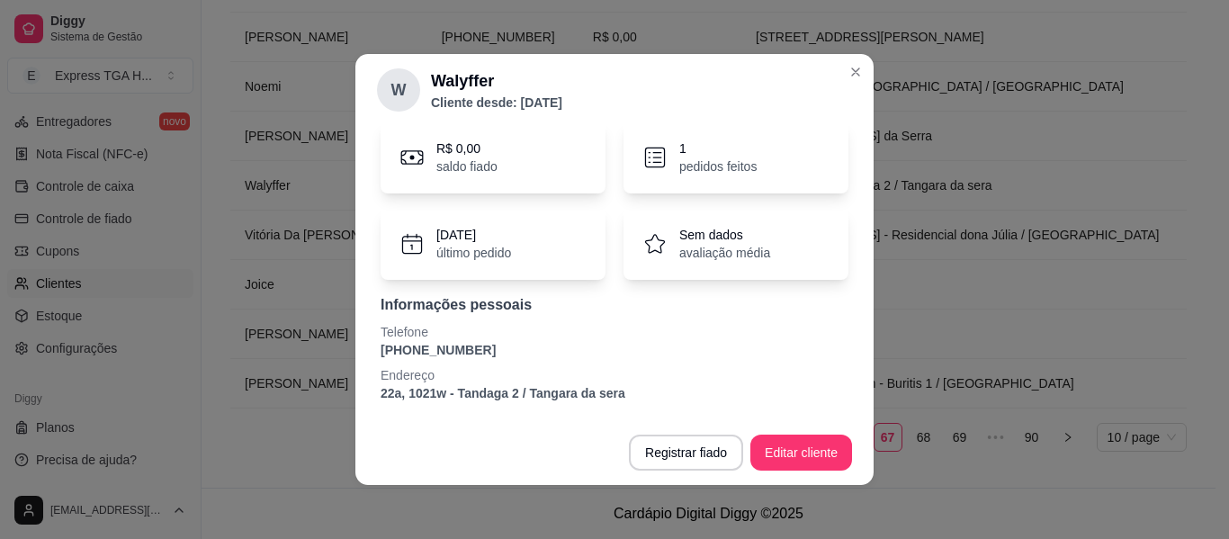
click at [433, 350] on p "[PHONE_NUMBER]" at bounding box center [615, 350] width 468 height 18
click at [434, 349] on p "[PHONE_NUMBER]" at bounding box center [615, 350] width 468 height 18
copy p "[PHONE_NUMBER]"
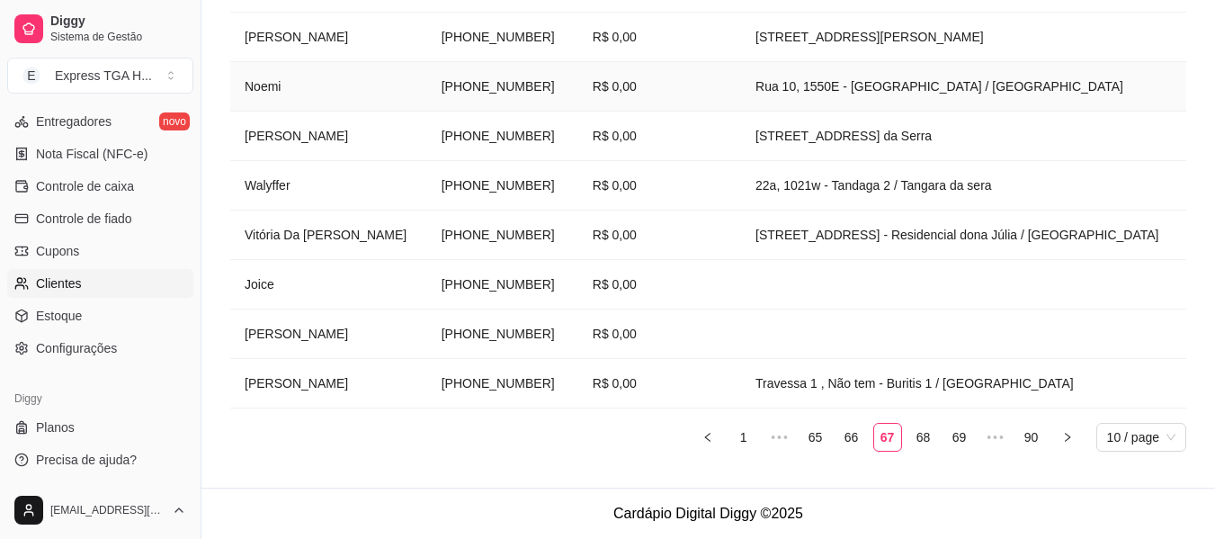
click at [255, 90] on td "Noemi" at bounding box center [328, 86] width 197 height 49
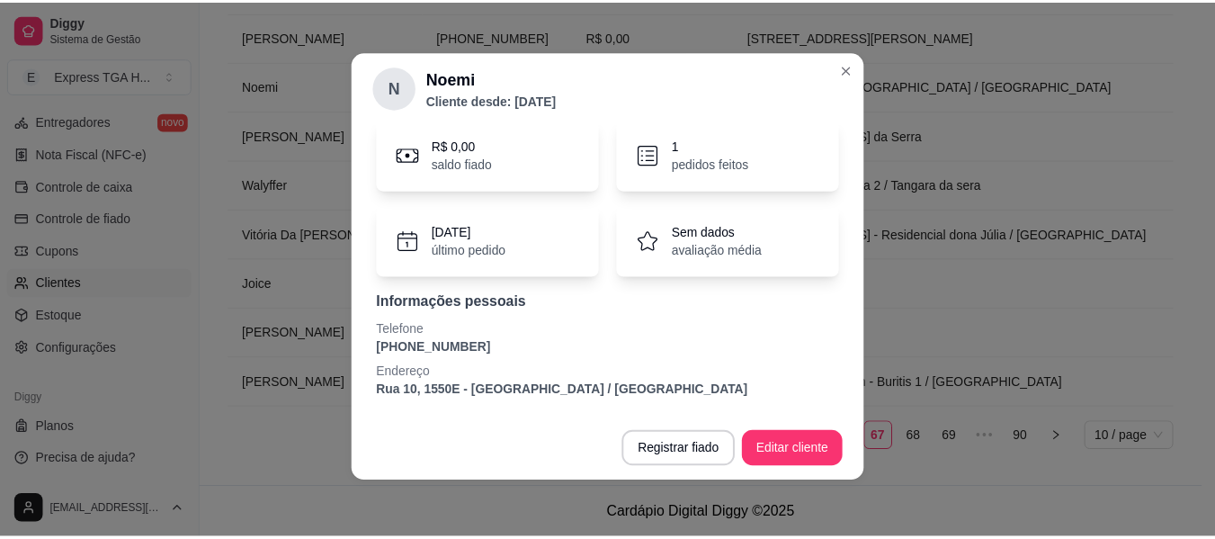
scroll to position [4, 0]
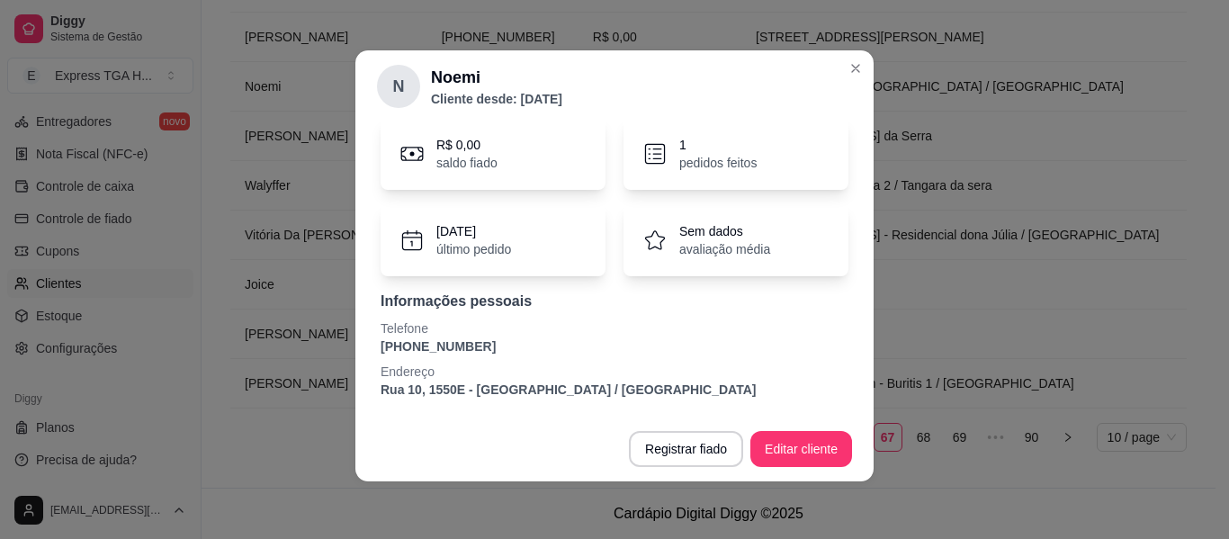
click at [464, 336] on p "Telefone" at bounding box center [615, 328] width 468 height 18
click at [463, 336] on p "Telefone" at bounding box center [615, 328] width 468 height 18
click at [462, 336] on p "Telefone" at bounding box center [615, 328] width 468 height 18
click at [449, 349] on p "[PHONE_NUMBER]" at bounding box center [615, 346] width 468 height 18
click at [448, 349] on p "[PHONE_NUMBER]" at bounding box center [615, 346] width 468 height 18
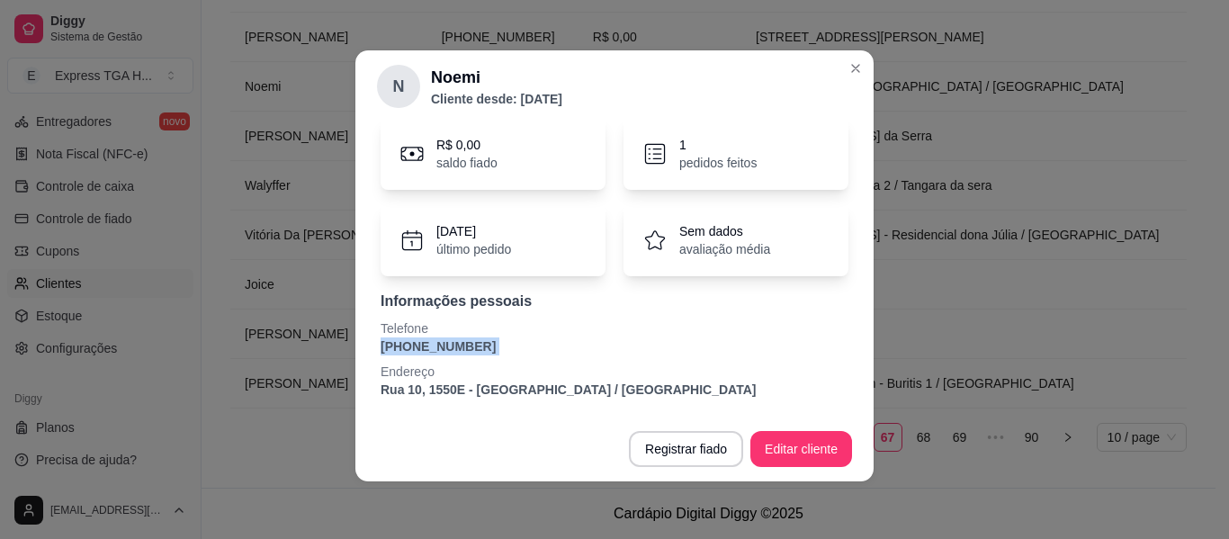
click at [448, 349] on p "[PHONE_NUMBER]" at bounding box center [615, 346] width 468 height 18
copy p "[PHONE_NUMBER]"
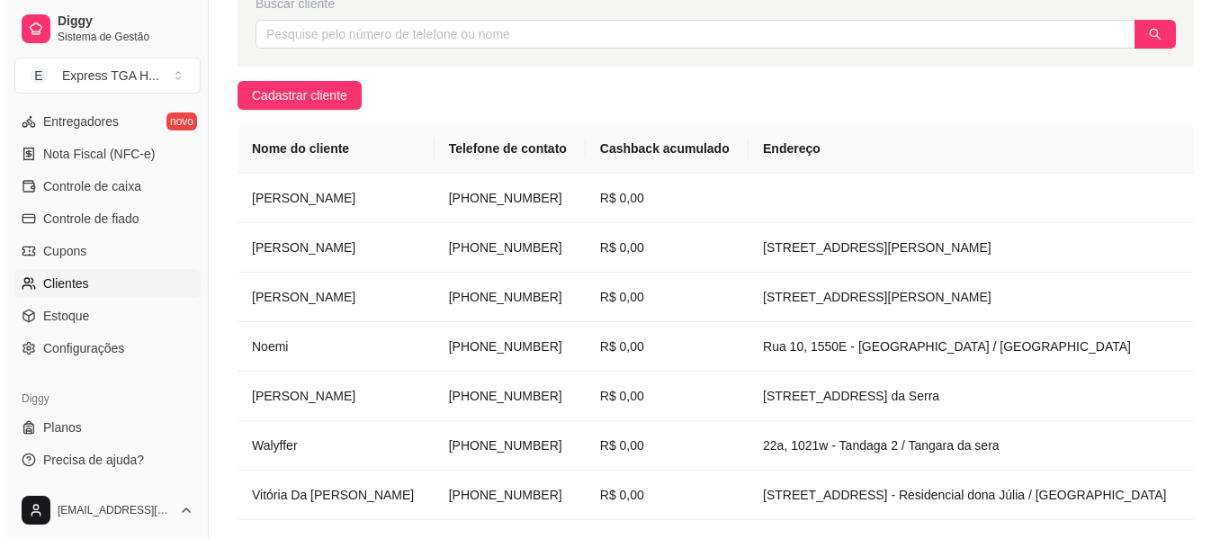
scroll to position [179, 0]
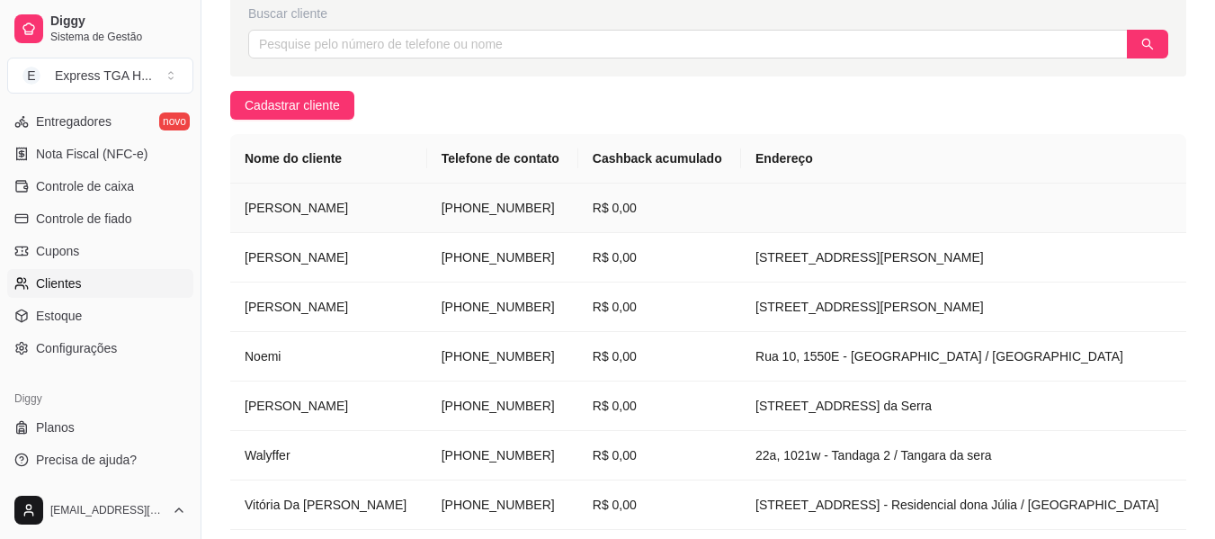
click at [268, 205] on td "[PERSON_NAME]" at bounding box center [328, 208] width 197 height 49
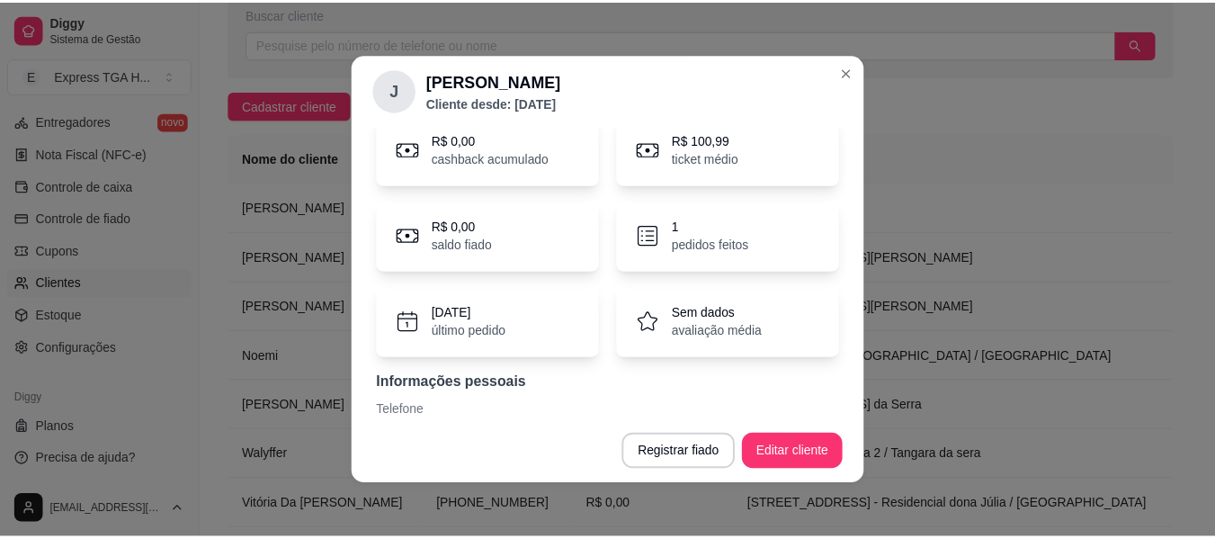
scroll to position [112, 0]
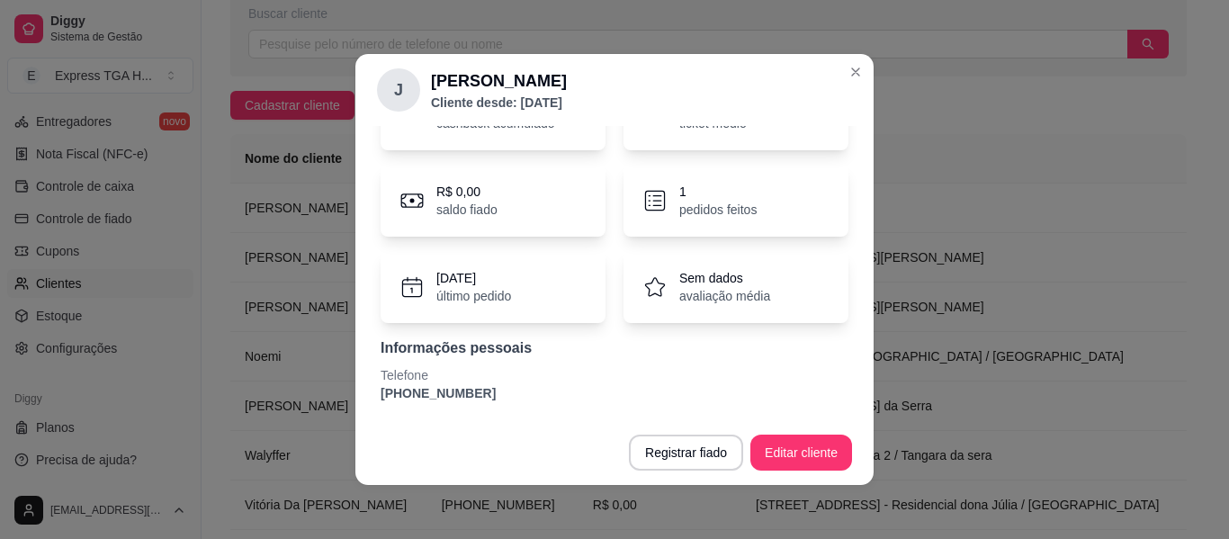
click at [408, 395] on p "[PHONE_NUMBER]" at bounding box center [615, 393] width 468 height 18
click at [409, 394] on p "[PHONE_NUMBER]" at bounding box center [615, 393] width 468 height 18
copy section "[PHONE_NUMBER] Registrar fiado Editar cliente"
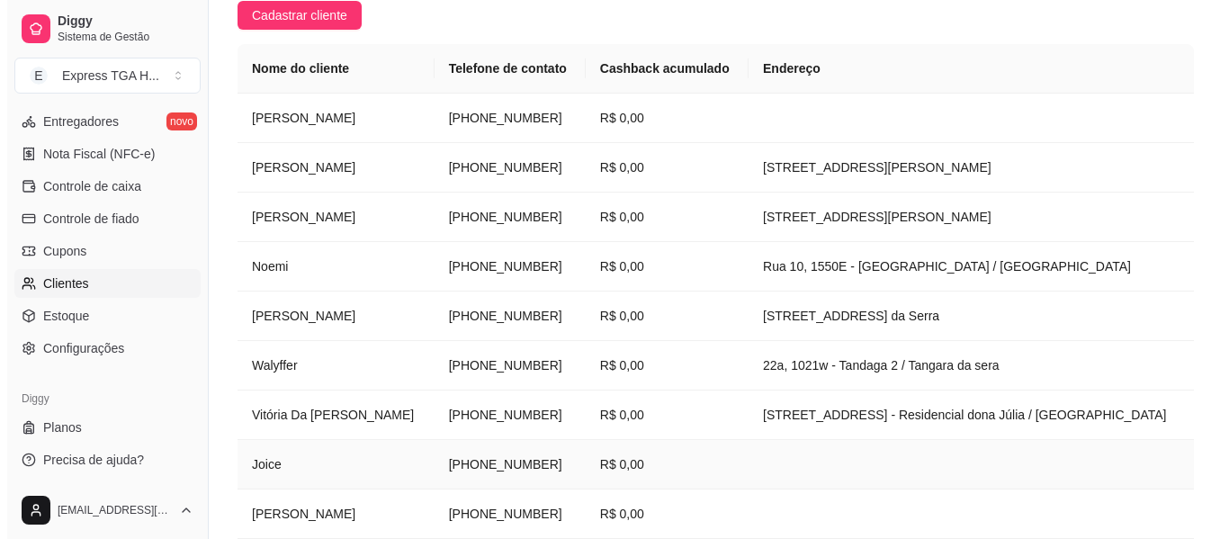
scroll to position [449, 0]
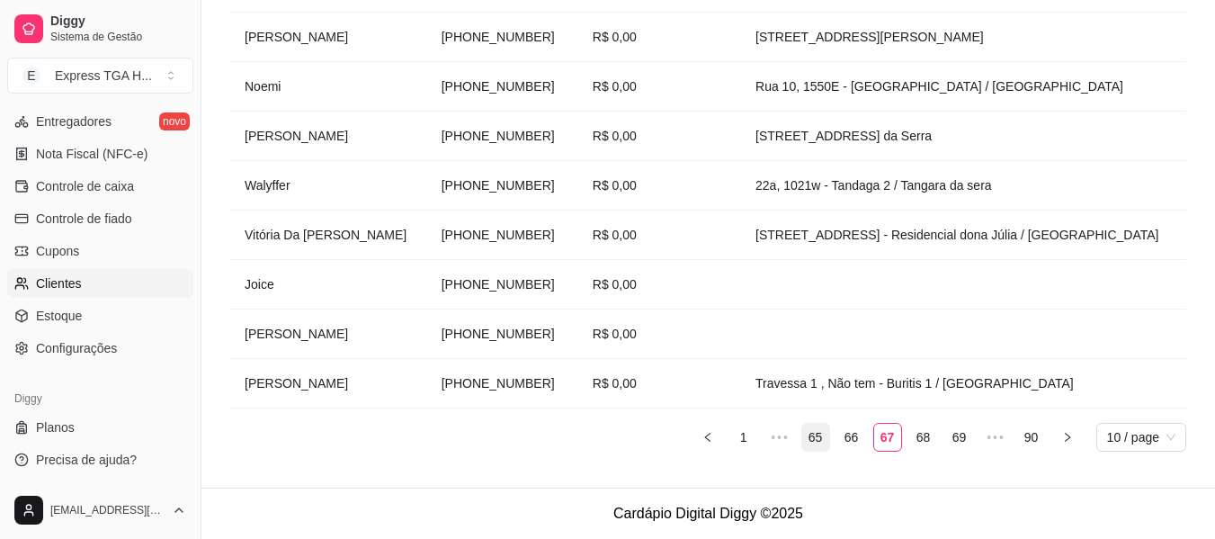
click at [828, 435] on link "65" at bounding box center [815, 437] width 27 height 27
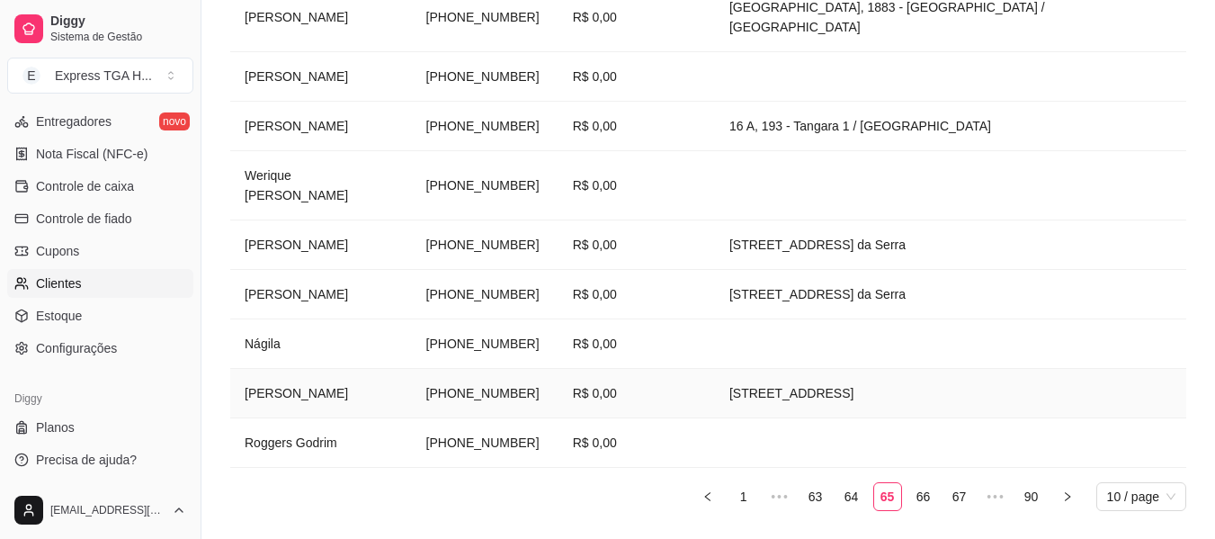
click at [412, 369] on td "[PERSON_NAME]" at bounding box center [321, 393] width 182 height 49
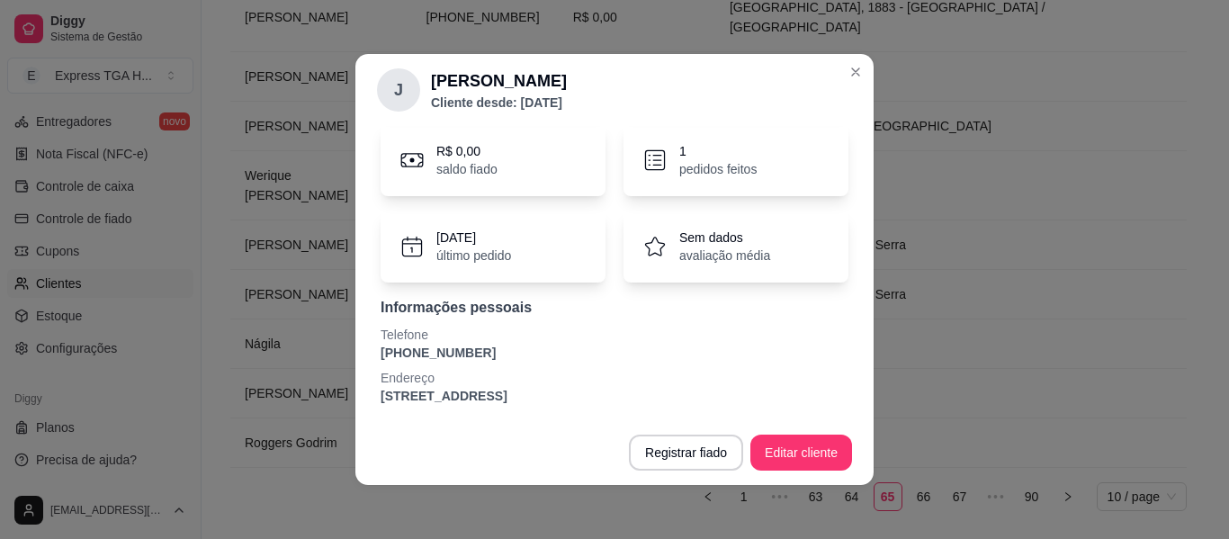
scroll to position [156, 0]
click at [429, 354] on p "[PHONE_NUMBER]" at bounding box center [615, 350] width 468 height 18
click at [430, 354] on p "[PHONE_NUMBER]" at bounding box center [615, 350] width 468 height 18
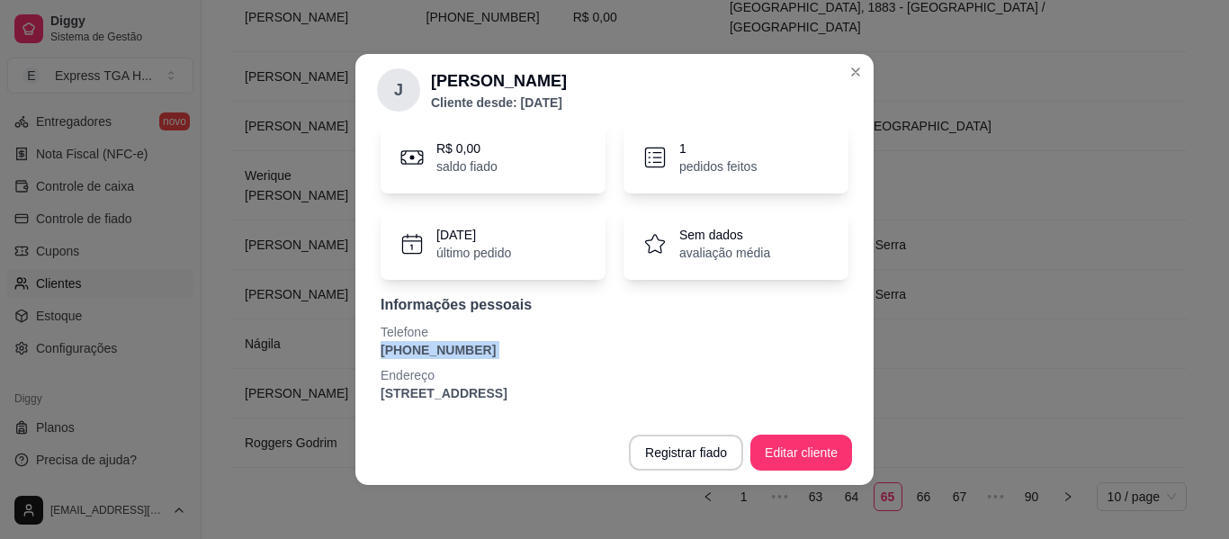
click at [431, 354] on p "[PHONE_NUMBER]" at bounding box center [615, 350] width 468 height 18
copy p "[PHONE_NUMBER]"
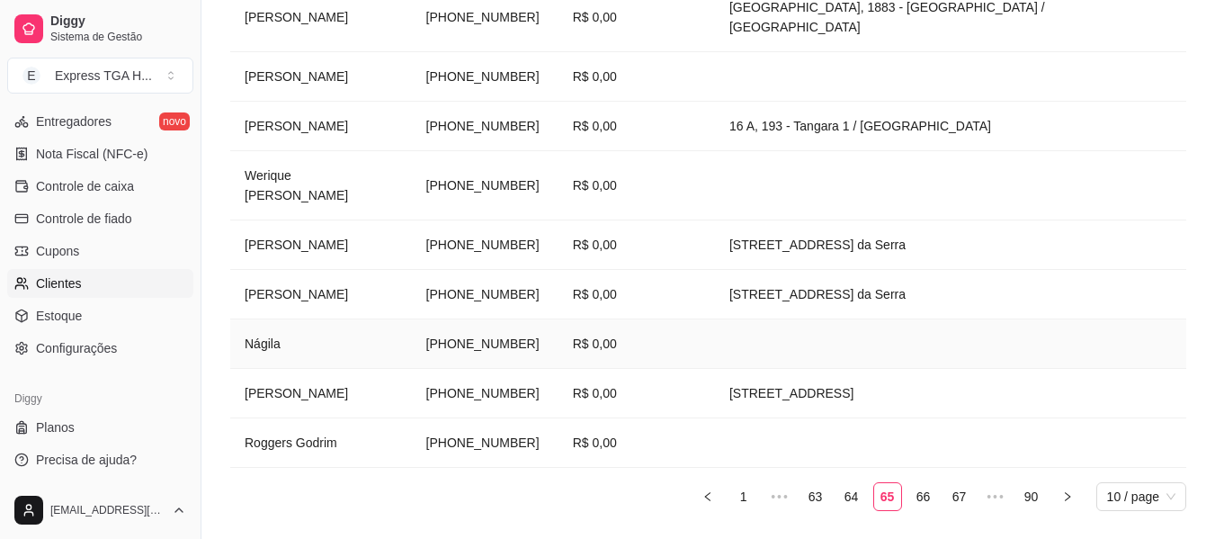
click at [268, 319] on td "Nágila" at bounding box center [321, 343] width 182 height 49
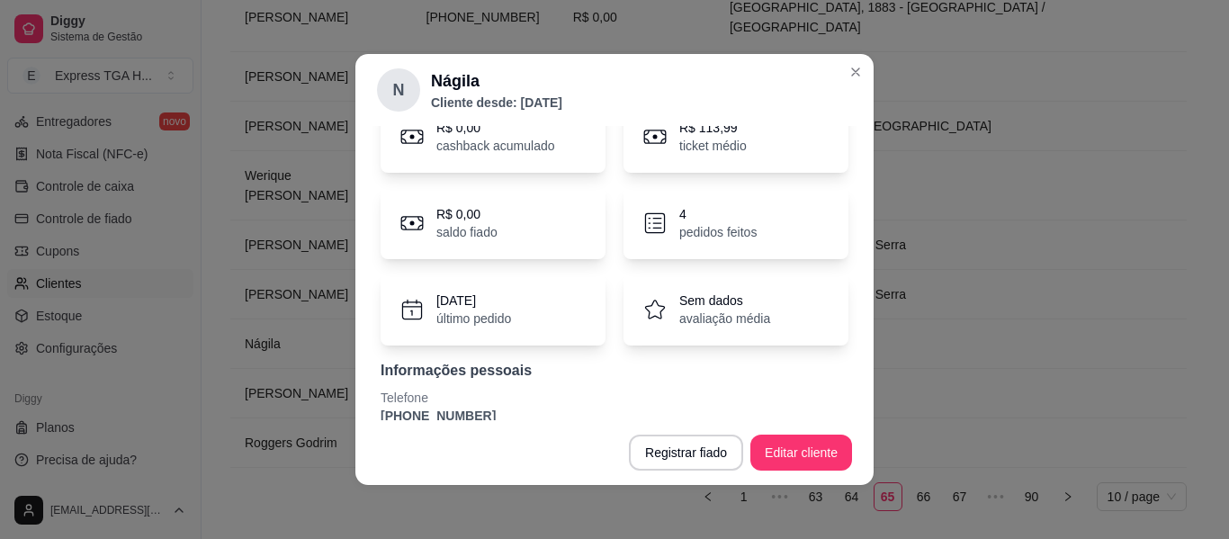
scroll to position [112, 0]
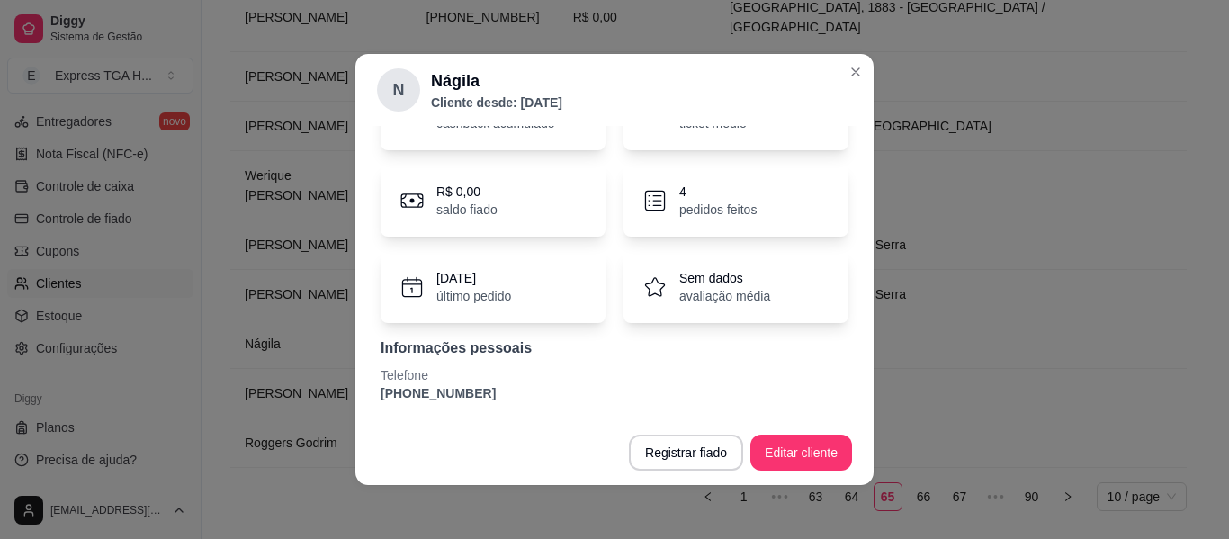
click at [416, 402] on div "R$ 0,00 cashback acumulado R$ 113,99 ticket médio R$ 0,00 saldo fiado 4 pedidos…" at bounding box center [614, 239] width 475 height 345
copy section "[PHONE_NUMBER] Registrar fiado Editar cliente"
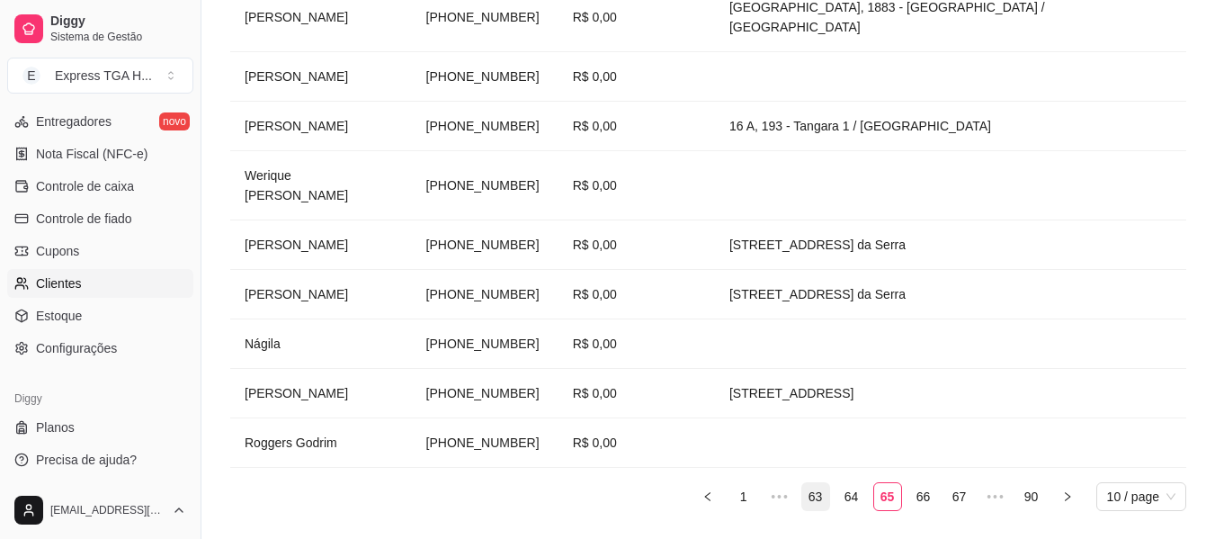
click at [812, 483] on link "63" at bounding box center [815, 496] width 27 height 27
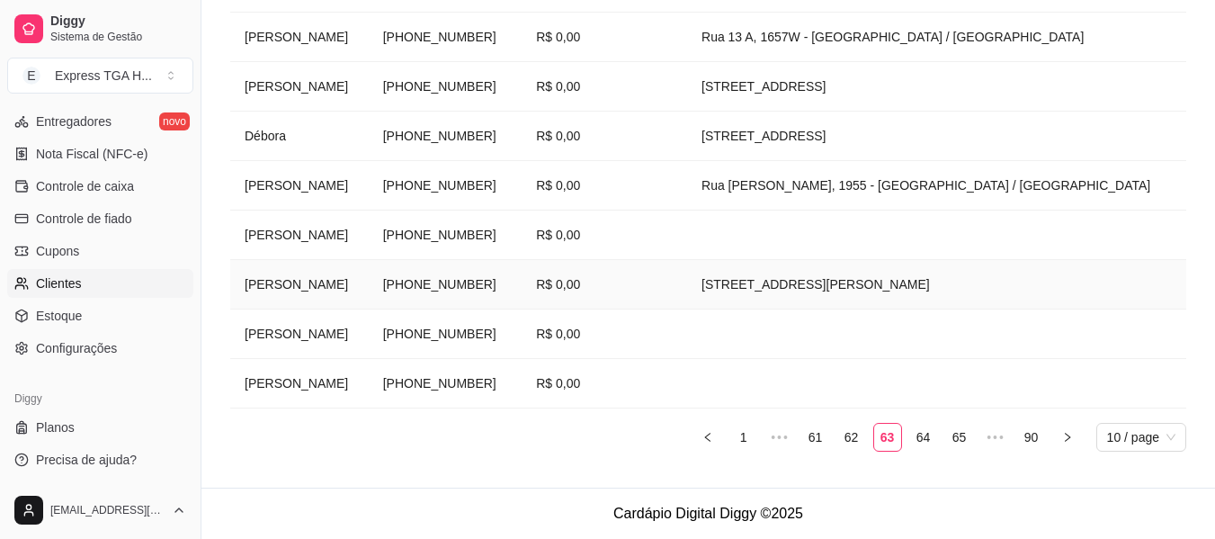
click at [297, 286] on td "[PERSON_NAME]" at bounding box center [299, 284] width 139 height 49
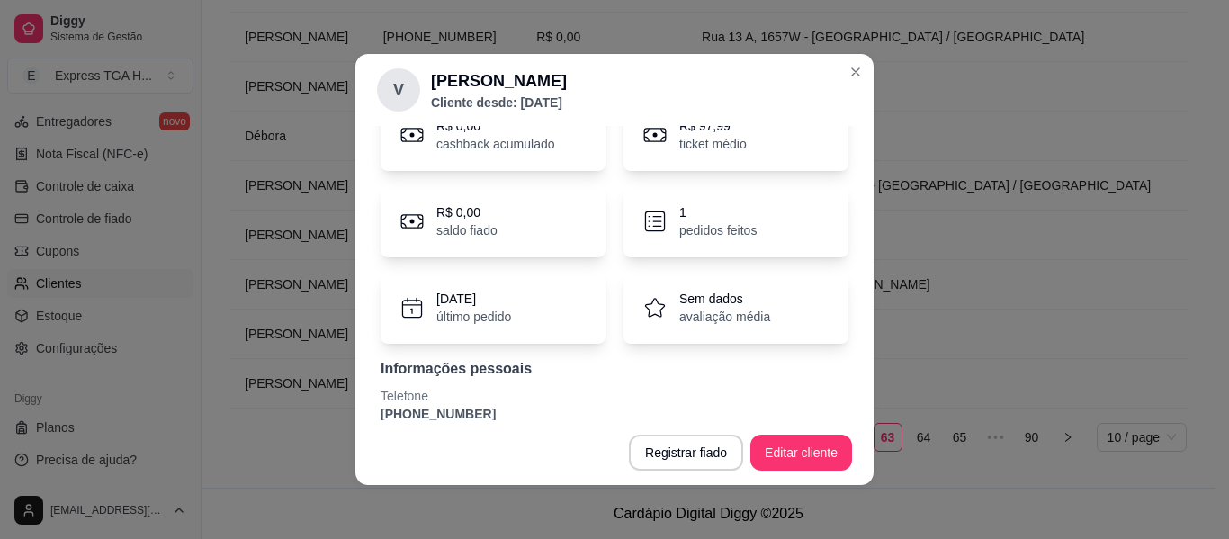
scroll to position [156, 0]
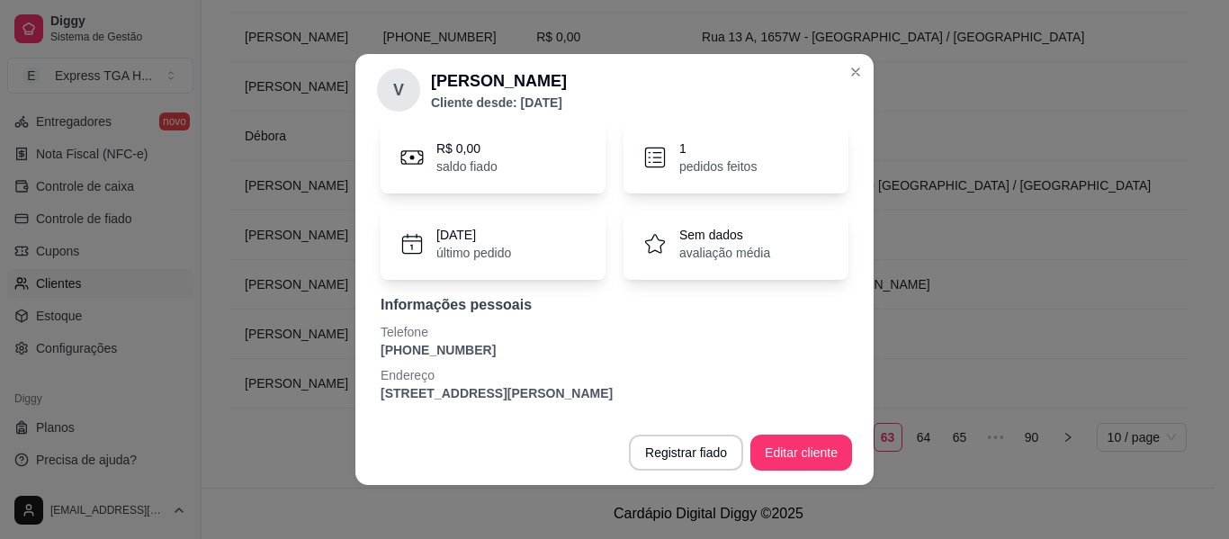
click at [431, 338] on p "Telefone" at bounding box center [615, 332] width 468 height 18
click at [431, 345] on p "[PHONE_NUMBER]" at bounding box center [615, 350] width 468 height 18
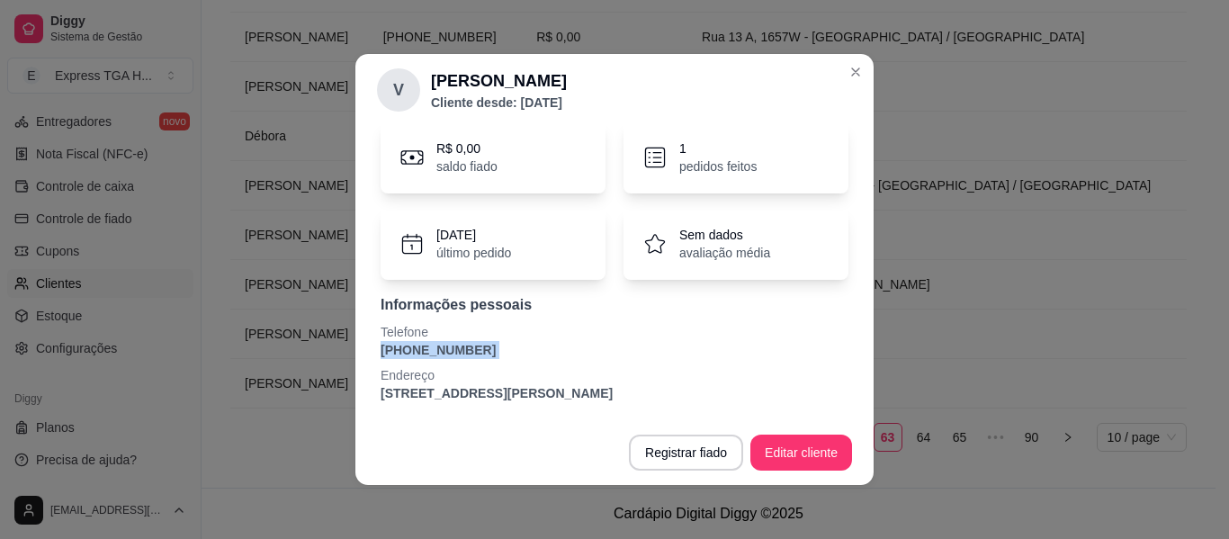
click at [431, 345] on p "[PHONE_NUMBER]" at bounding box center [615, 350] width 468 height 18
